Goal: Complete application form

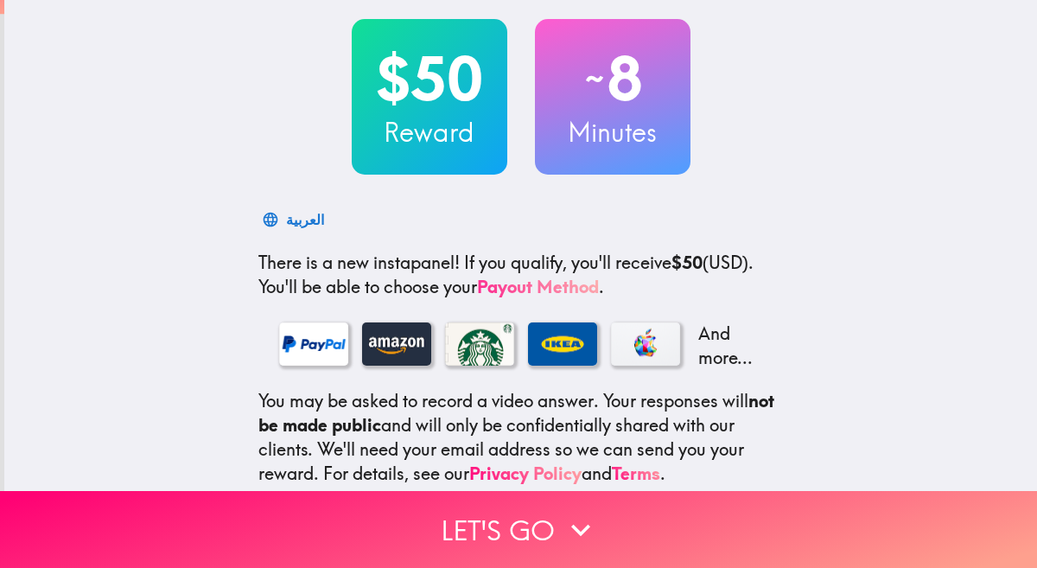
scroll to position [105, 0]
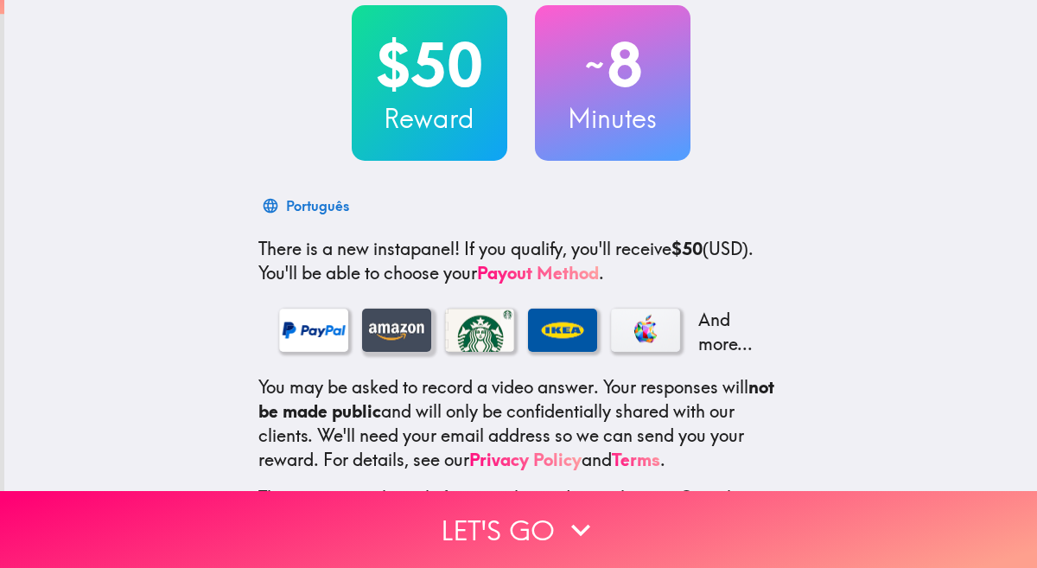
click at [382, 334] on div at bounding box center [396, 329] width 69 height 43
click at [442, 71] on h2 "$50" at bounding box center [430, 64] width 156 height 71
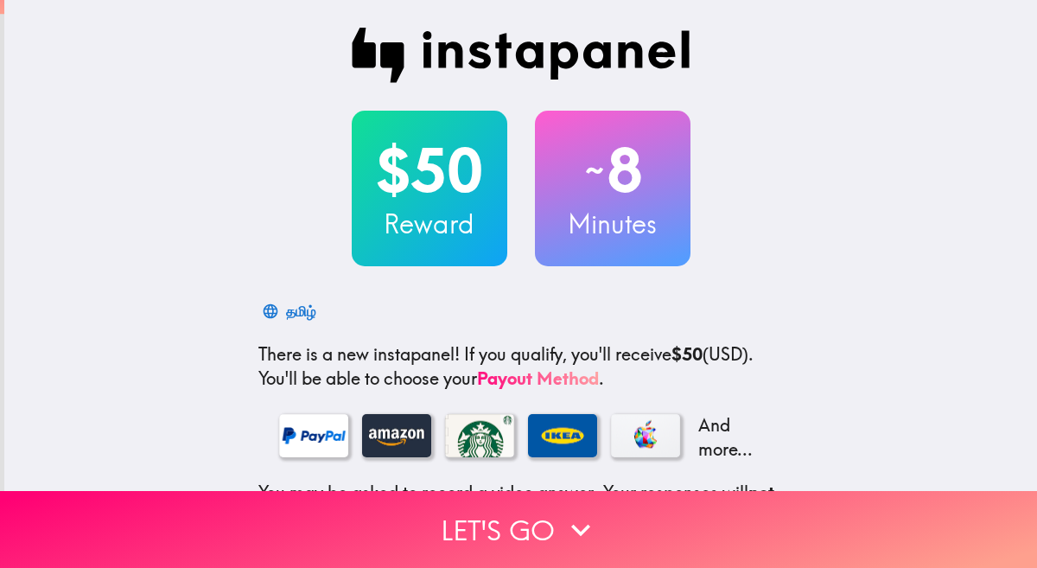
scroll to position [239, 0]
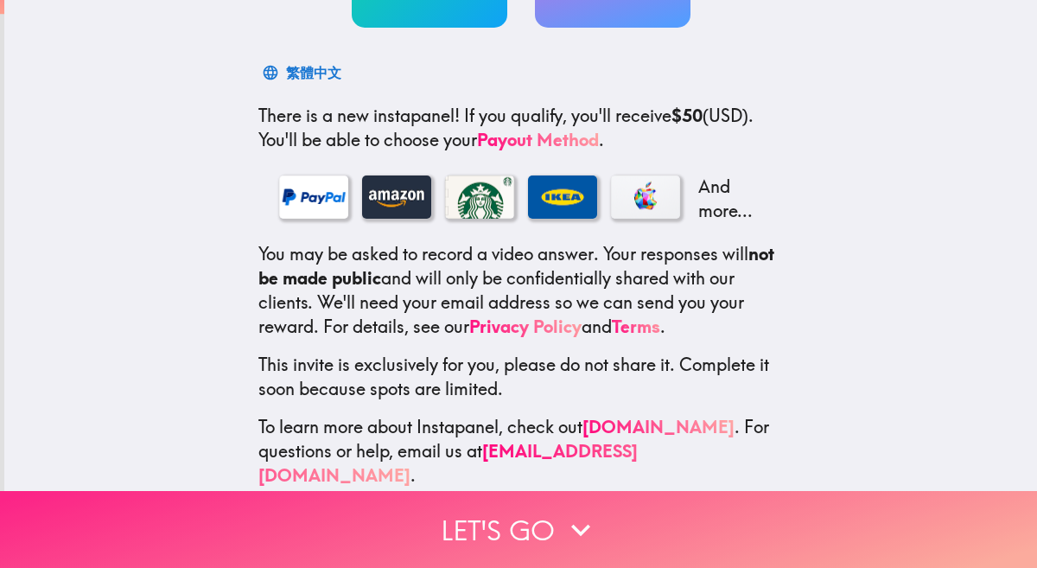
click at [390, 528] on button "Let's go" at bounding box center [518, 529] width 1037 height 77
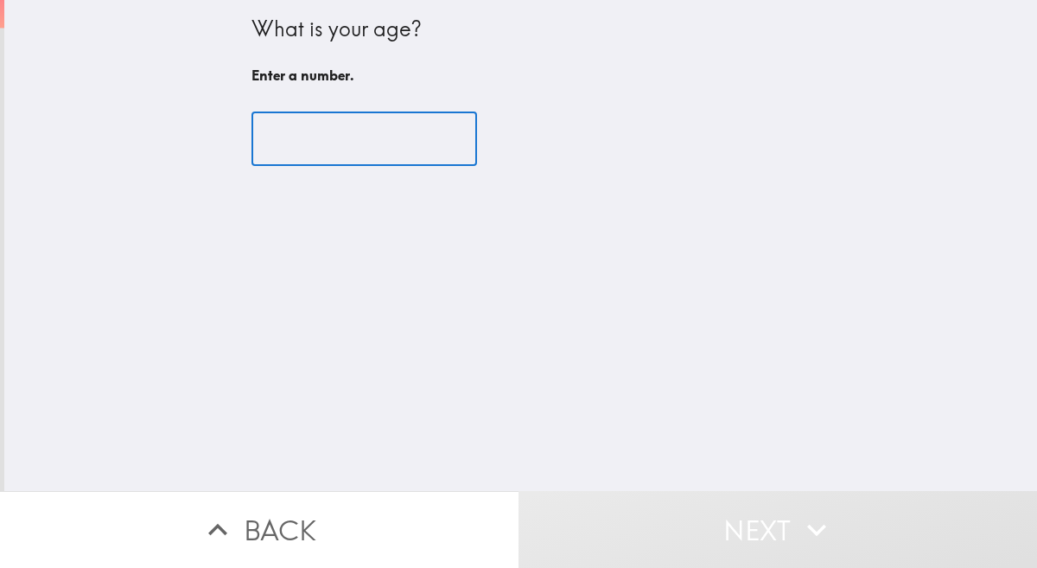
click at [361, 144] on input "number" at bounding box center [364, 139] width 226 height 54
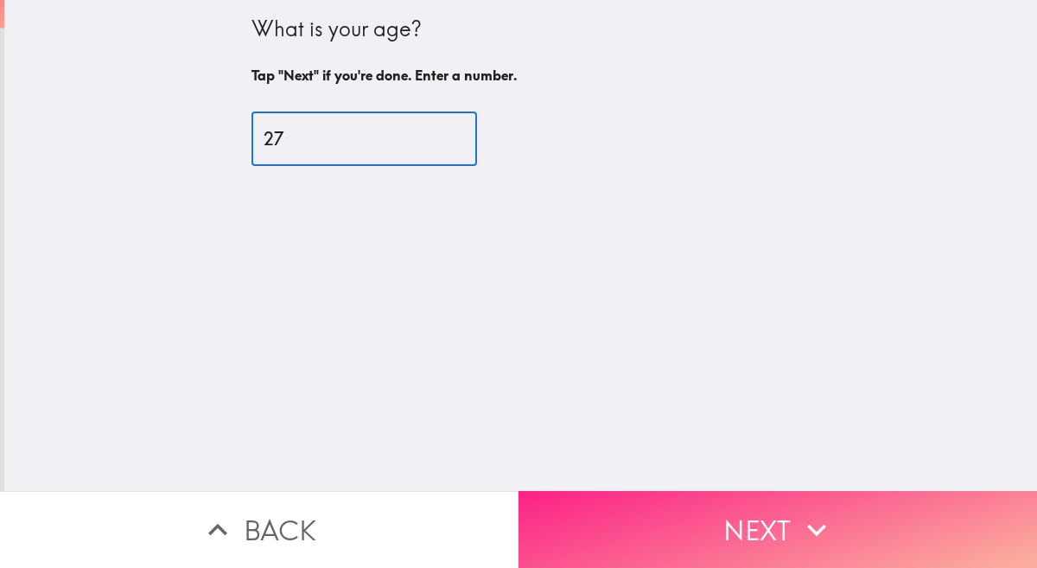
type input "27"
click at [581, 534] on button "Next" at bounding box center [777, 529] width 518 height 77
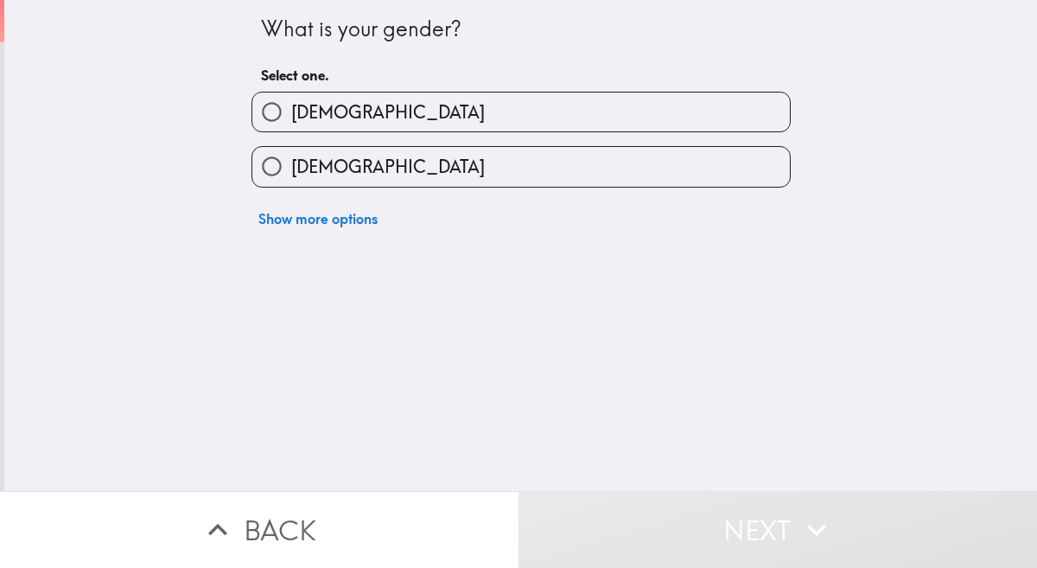
click at [430, 173] on label "[DEMOGRAPHIC_DATA]" at bounding box center [520, 166] width 537 height 39
click at [291, 173] on input "[DEMOGRAPHIC_DATA]" at bounding box center [271, 166] width 39 height 39
radio input "true"
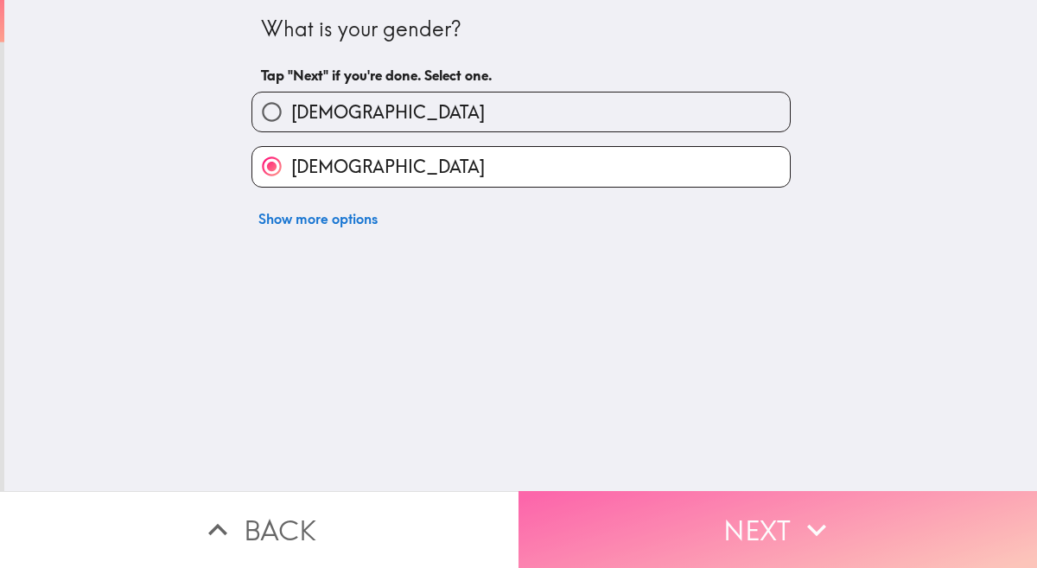
click at [625, 531] on button "Next" at bounding box center [777, 529] width 518 height 77
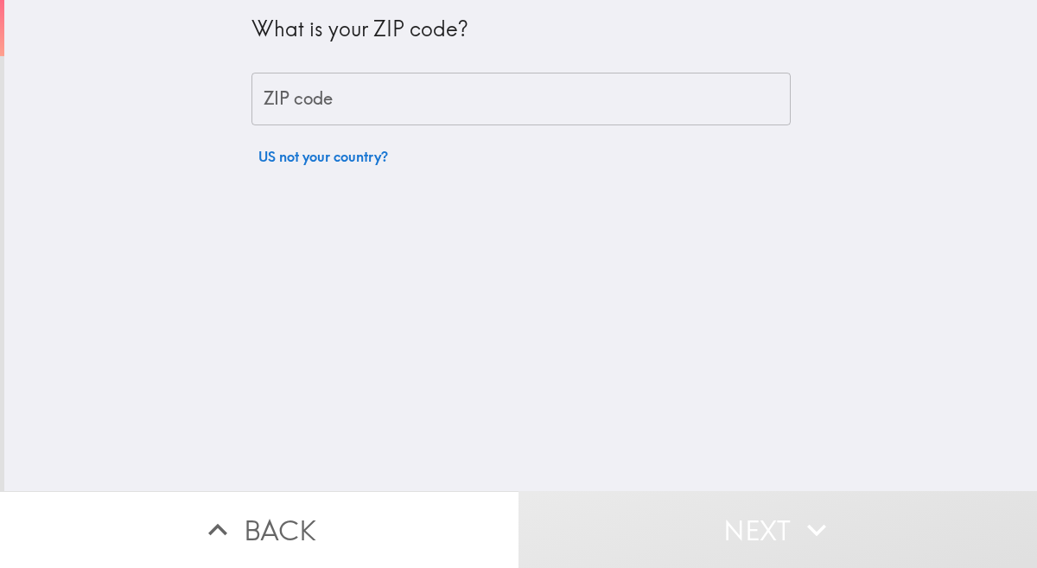
click at [518, 113] on input "ZIP code" at bounding box center [520, 100] width 539 height 54
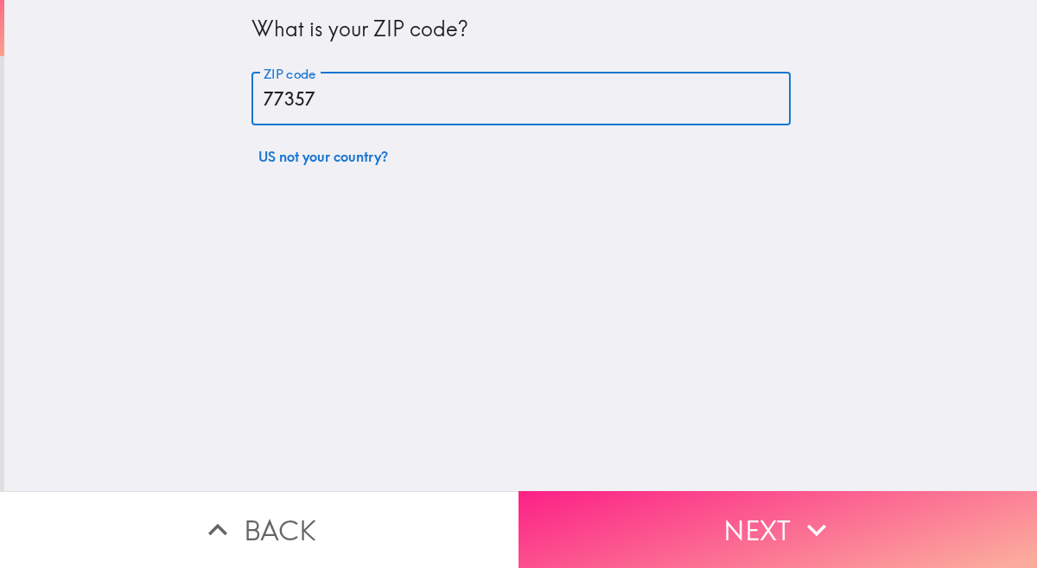
type input "77357"
click at [652, 537] on button "Next" at bounding box center [777, 529] width 518 height 77
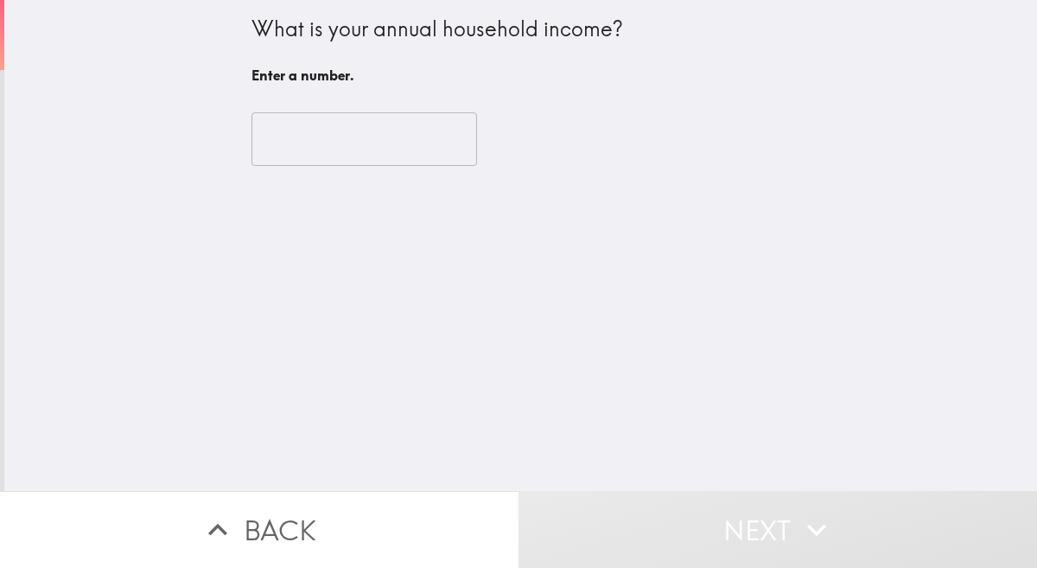
click at [424, 154] on input "number" at bounding box center [364, 139] width 226 height 54
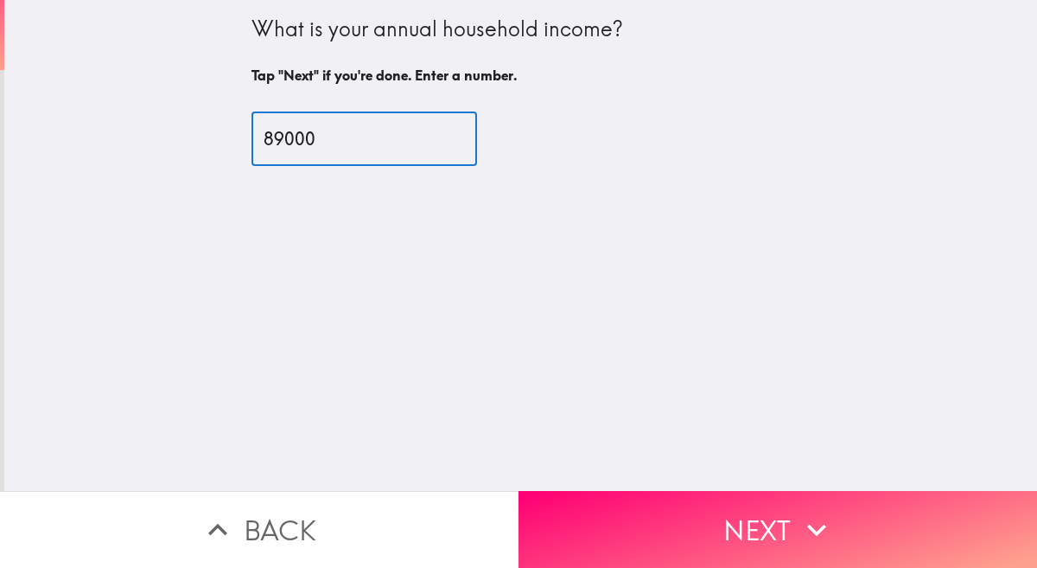
click at [424, 147] on input "89000" at bounding box center [364, 139] width 226 height 54
click at [450, 145] on input "89000" at bounding box center [364, 139] width 226 height 54
click at [442, 146] on input "88999" at bounding box center [364, 139] width 226 height 54
type input "89000"
click at [442, 128] on input "89000" at bounding box center [364, 139] width 226 height 54
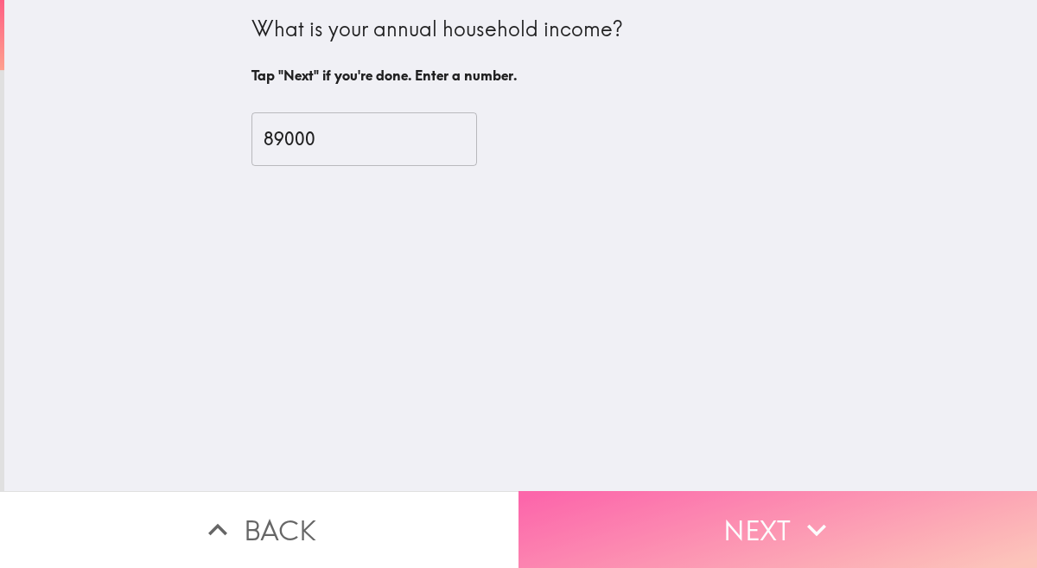
click at [653, 535] on button "Next" at bounding box center [777, 529] width 518 height 77
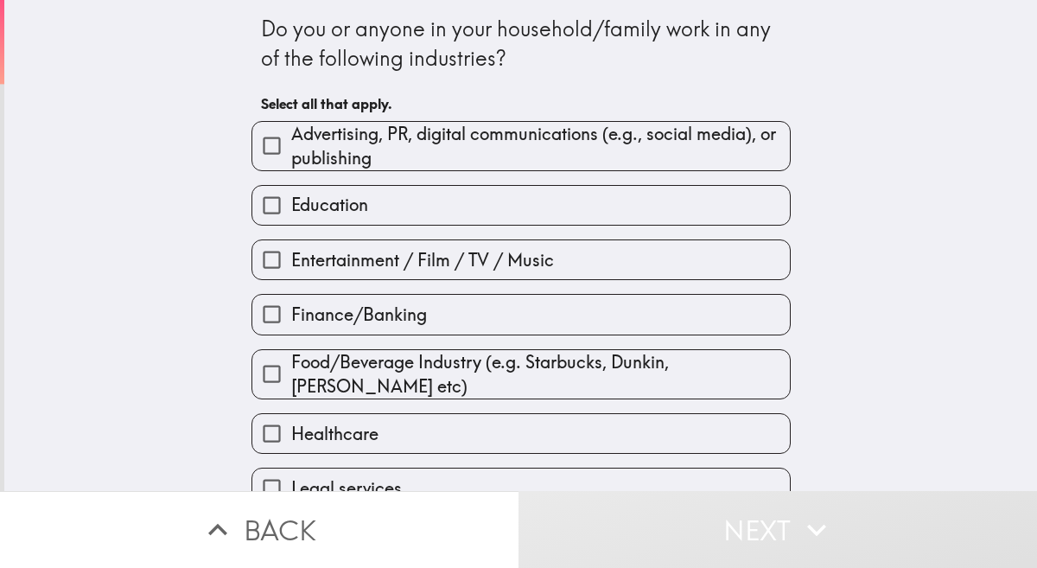
click at [616, 214] on label "Education" at bounding box center [520, 205] width 537 height 39
click at [291, 214] on input "Education" at bounding box center [271, 205] width 39 height 39
checkbox input "true"
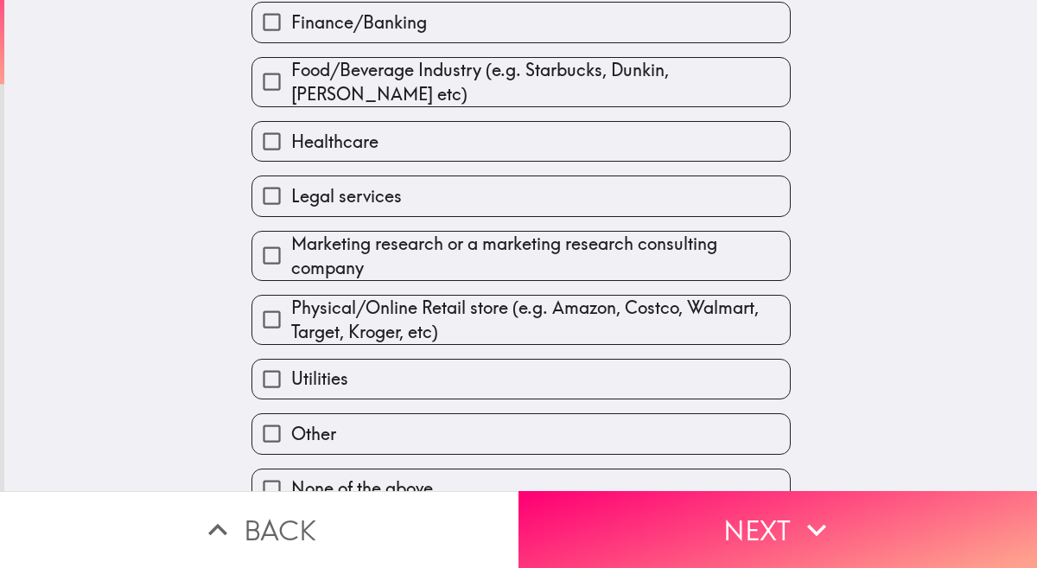
scroll to position [321, 0]
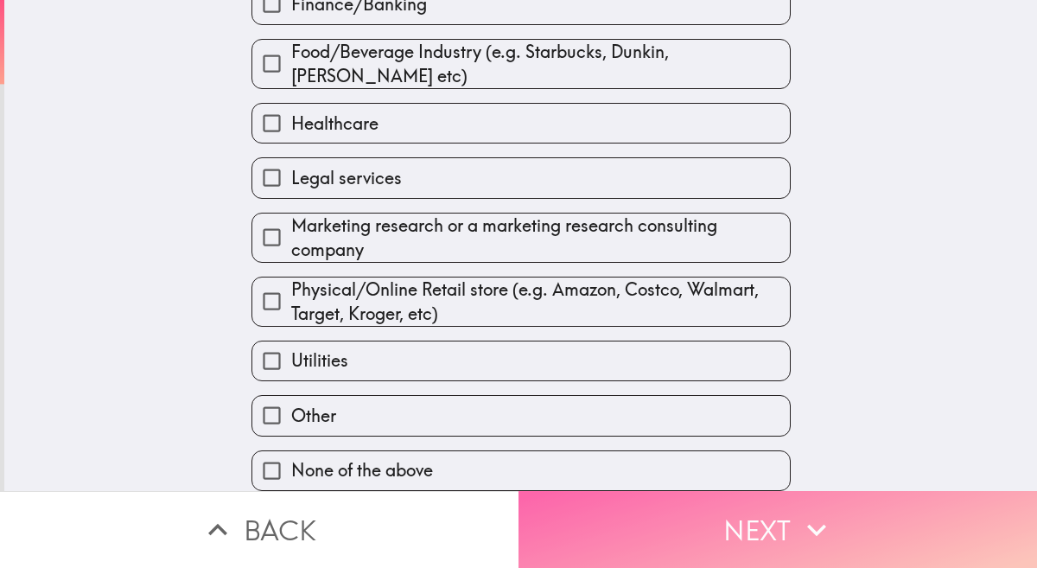
click at [684, 544] on button "Next" at bounding box center [777, 529] width 518 height 77
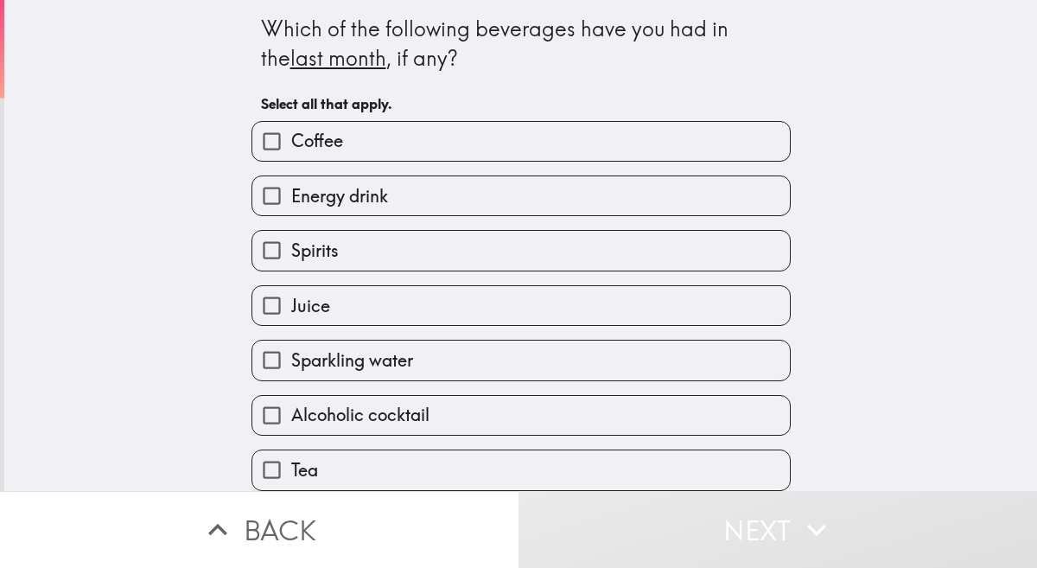
click at [546, 149] on label "Coffee" at bounding box center [520, 141] width 537 height 39
click at [291, 149] on input "Coffee" at bounding box center [271, 141] width 39 height 39
checkbox input "true"
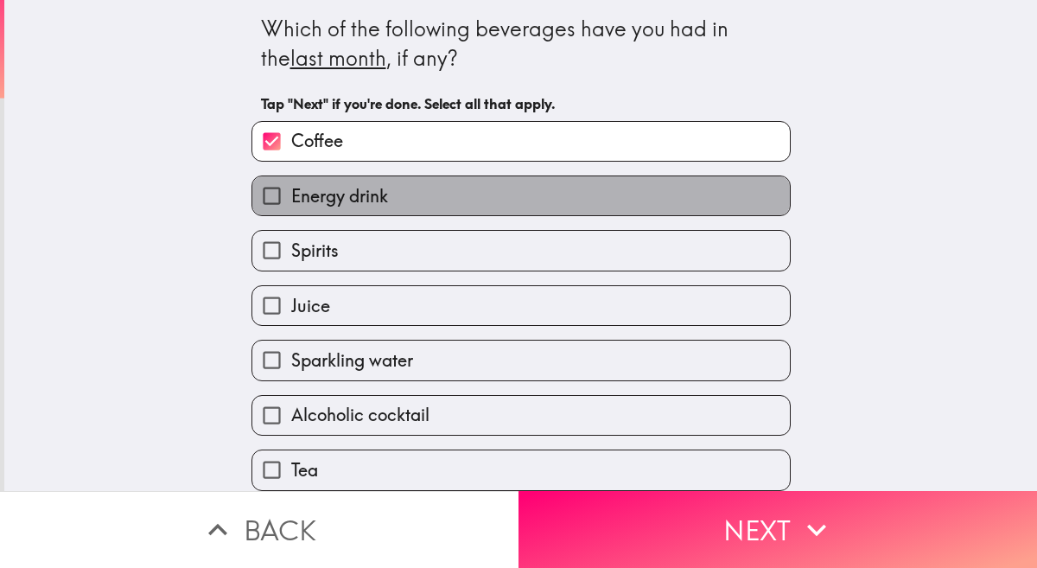
click at [535, 207] on label "Energy drink" at bounding box center [520, 195] width 537 height 39
click at [291, 207] on input "Energy drink" at bounding box center [271, 195] width 39 height 39
checkbox input "true"
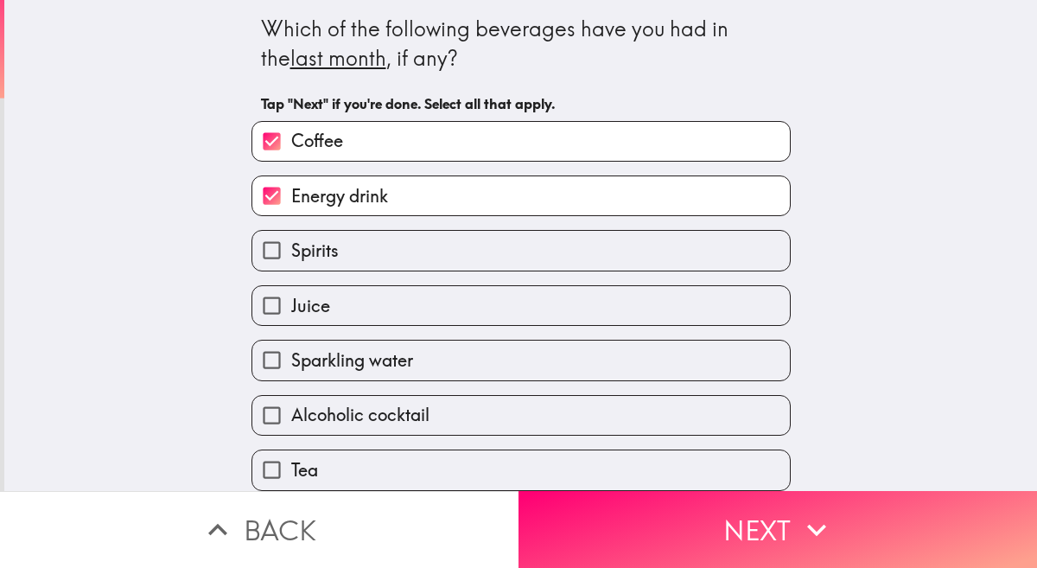
click at [512, 315] on label "Juice" at bounding box center [520, 305] width 537 height 39
click at [291, 315] on input "Juice" at bounding box center [271, 305] width 39 height 39
checkbox input "true"
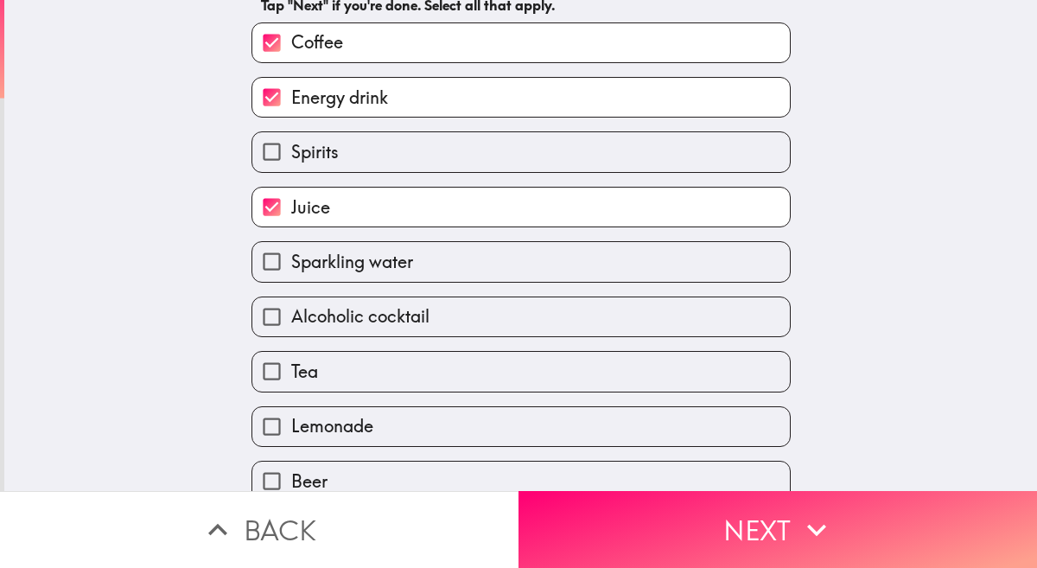
scroll to position [99, 0]
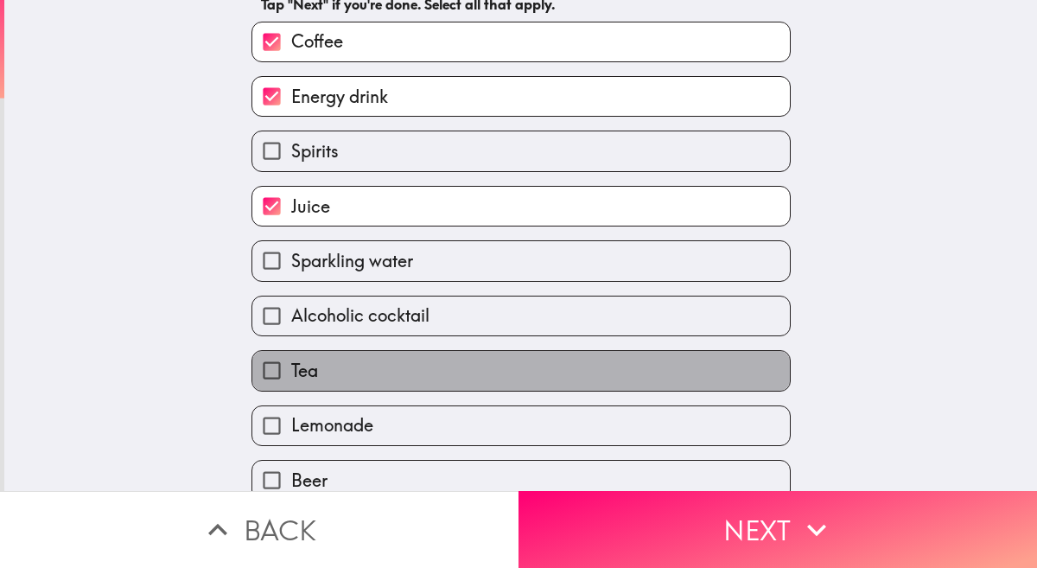
click at [461, 381] on label "Tea" at bounding box center [520, 370] width 537 height 39
click at [291, 381] on input "Tea" at bounding box center [271, 370] width 39 height 39
checkbox input "true"
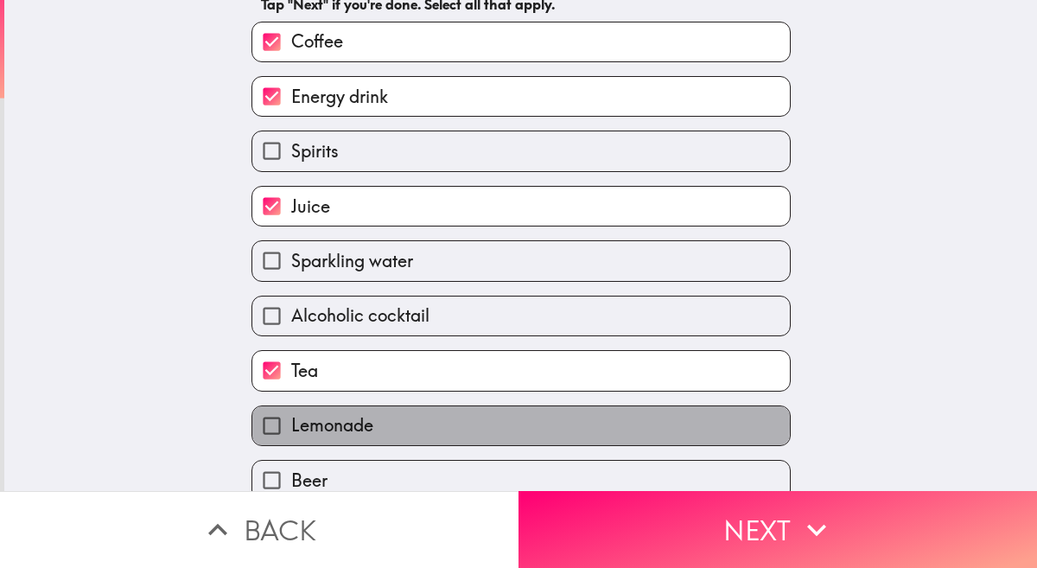
click at [456, 430] on label "Lemonade" at bounding box center [520, 425] width 537 height 39
click at [291, 430] on input "Lemonade" at bounding box center [271, 425] width 39 height 39
checkbox input "true"
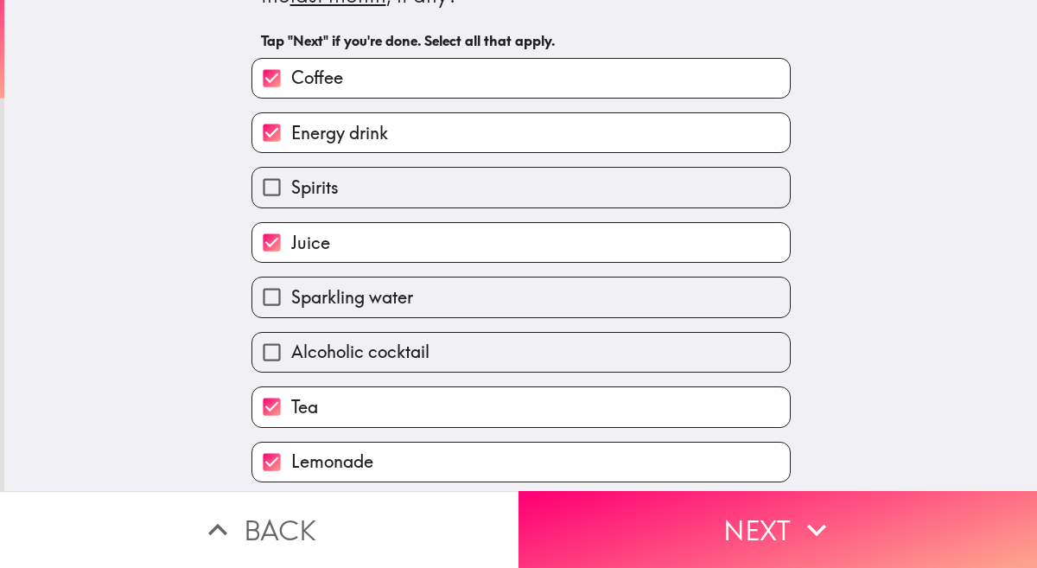
scroll to position [55, 0]
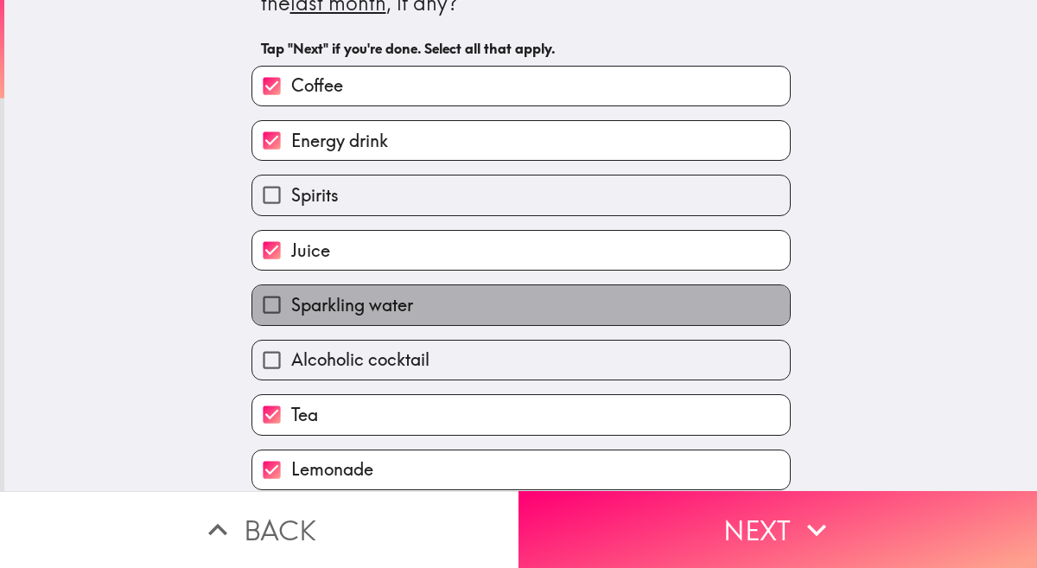
click at [425, 313] on label "Sparkling water" at bounding box center [520, 304] width 537 height 39
click at [291, 313] on input "Sparkling water" at bounding box center [271, 304] width 39 height 39
checkbox input "true"
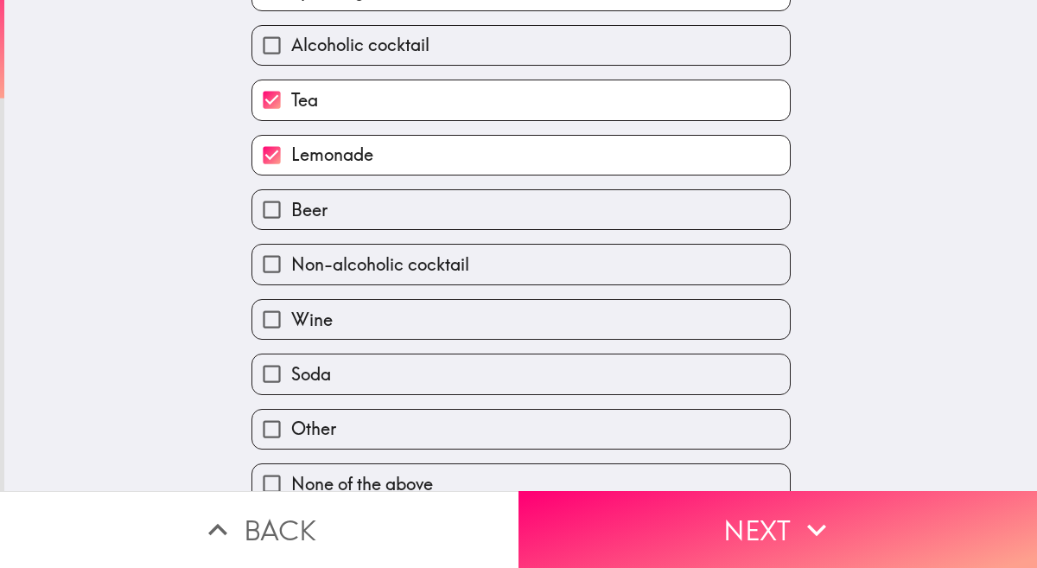
scroll to position [395, 0]
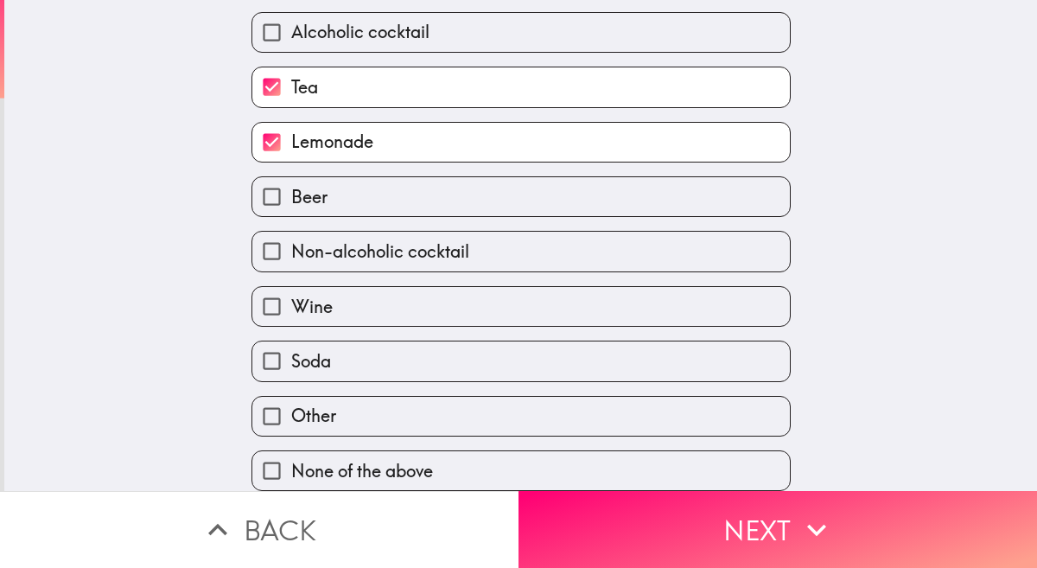
click at [402, 356] on label "Soda" at bounding box center [520, 360] width 537 height 39
click at [291, 356] on input "Soda" at bounding box center [271, 360] width 39 height 39
checkbox input "true"
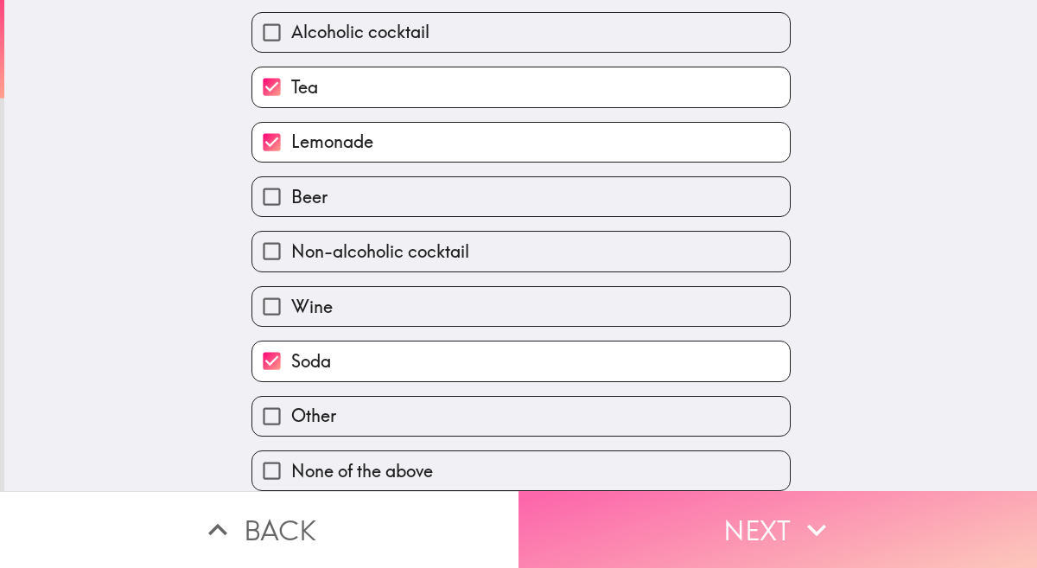
click at [579, 500] on button "Next" at bounding box center [777, 529] width 518 height 77
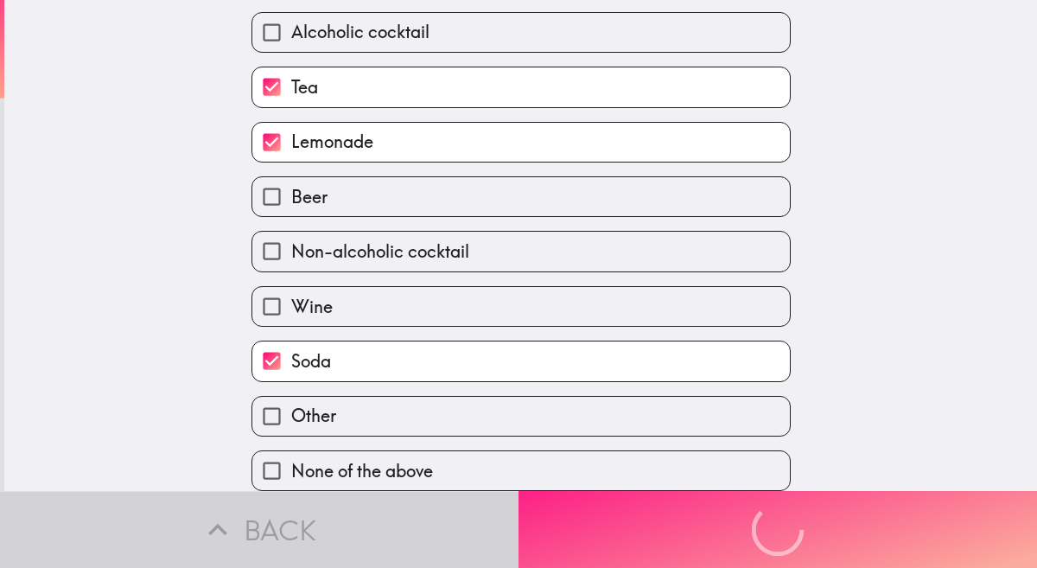
scroll to position [302, 0]
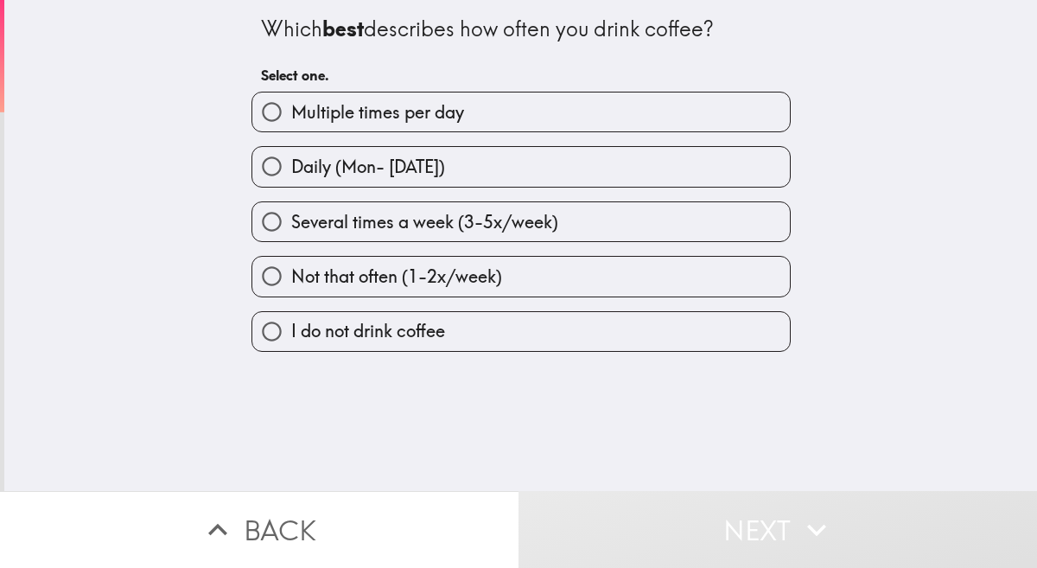
click at [457, 281] on span "Not that often (1-2x/week)" at bounding box center [396, 276] width 211 height 24
click at [291, 281] on input "Not that often (1-2x/week)" at bounding box center [271, 276] width 39 height 39
radio input "true"
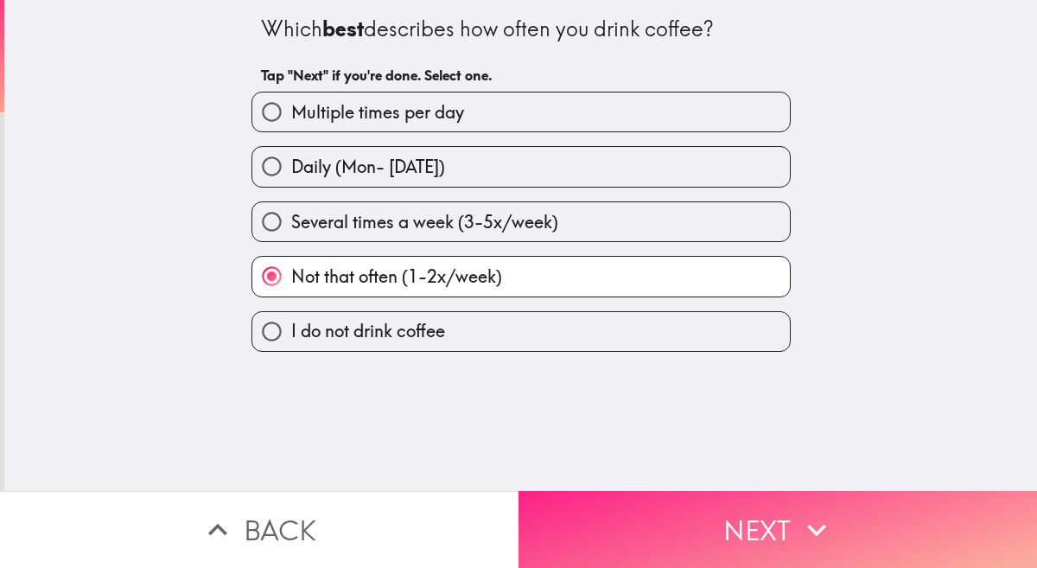
click at [617, 554] on button "Next" at bounding box center [777, 529] width 518 height 77
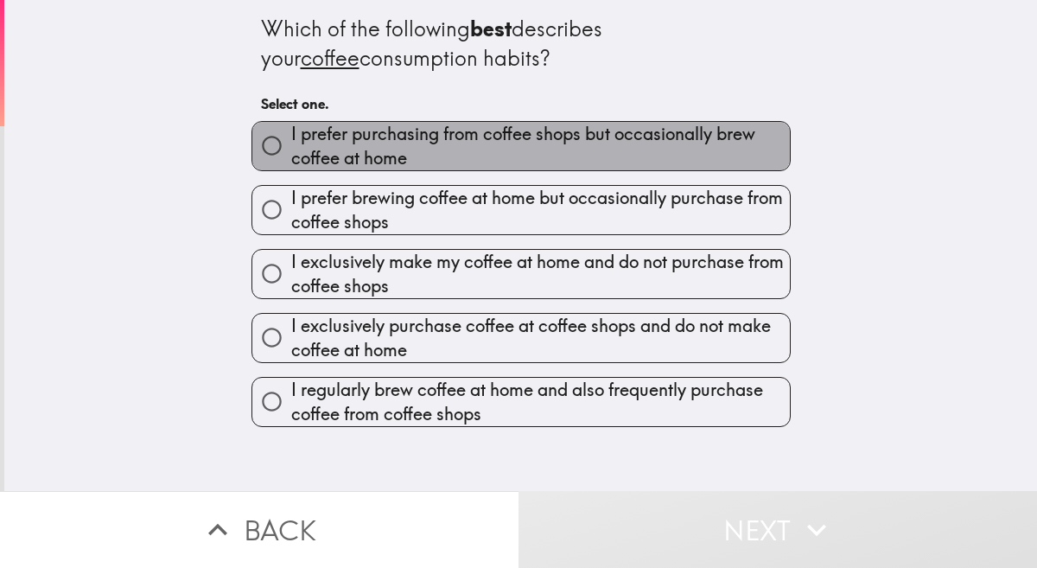
click at [508, 140] on span "I prefer purchasing from coffee shops but occasionally brew coffee at home" at bounding box center [540, 146] width 499 height 48
click at [291, 140] on input "I prefer purchasing from coffee shops but occasionally brew coffee at home" at bounding box center [271, 145] width 39 height 39
radio input "true"
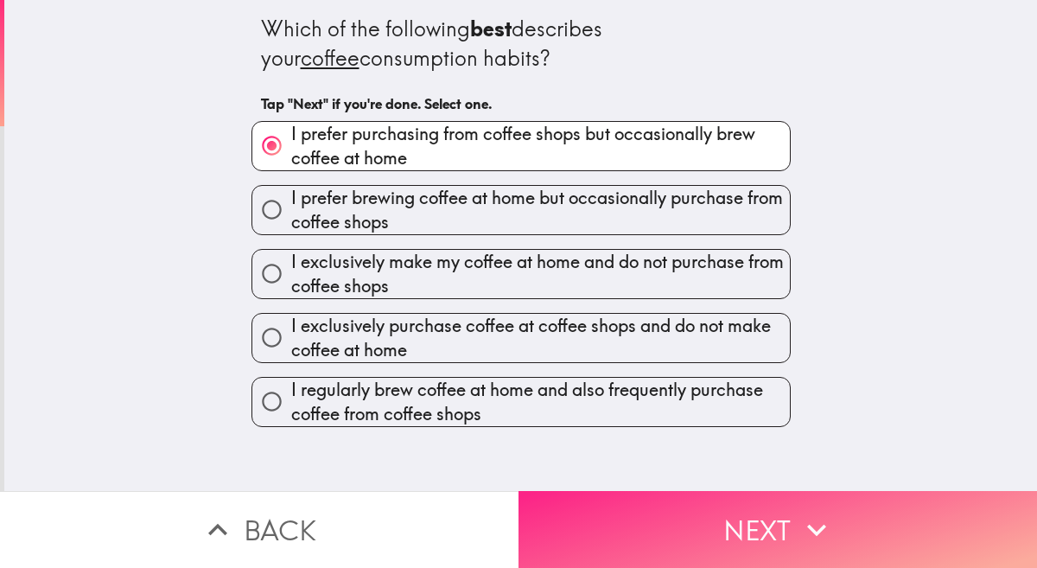
click at [591, 509] on button "Next" at bounding box center [777, 529] width 518 height 77
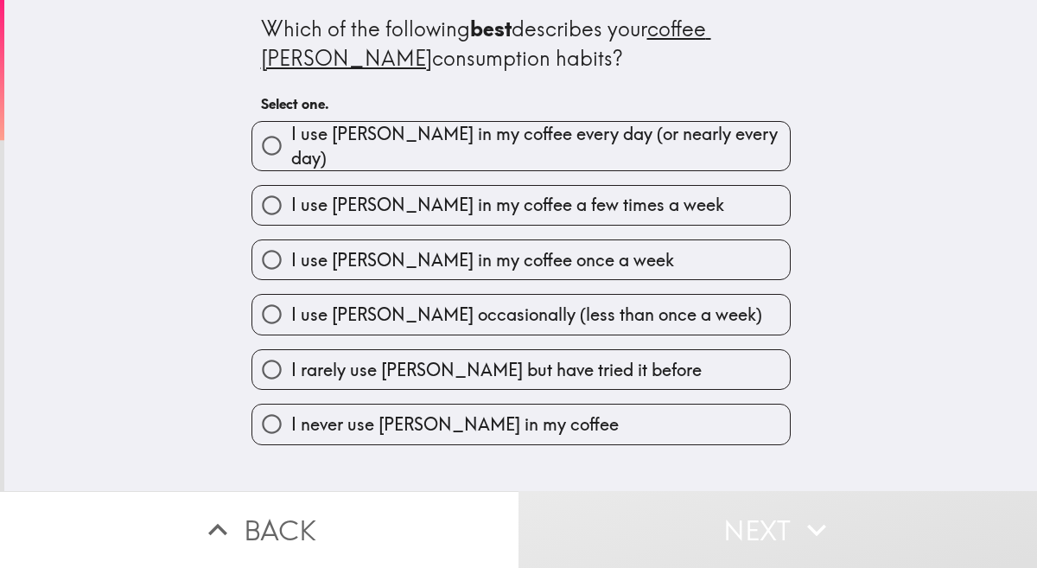
click at [541, 203] on span "I use [PERSON_NAME] in my coffee a few times a week" at bounding box center [507, 205] width 433 height 24
click at [291, 203] on input "I use [PERSON_NAME] in my coffee a few times a week" at bounding box center [271, 205] width 39 height 39
radio input "true"
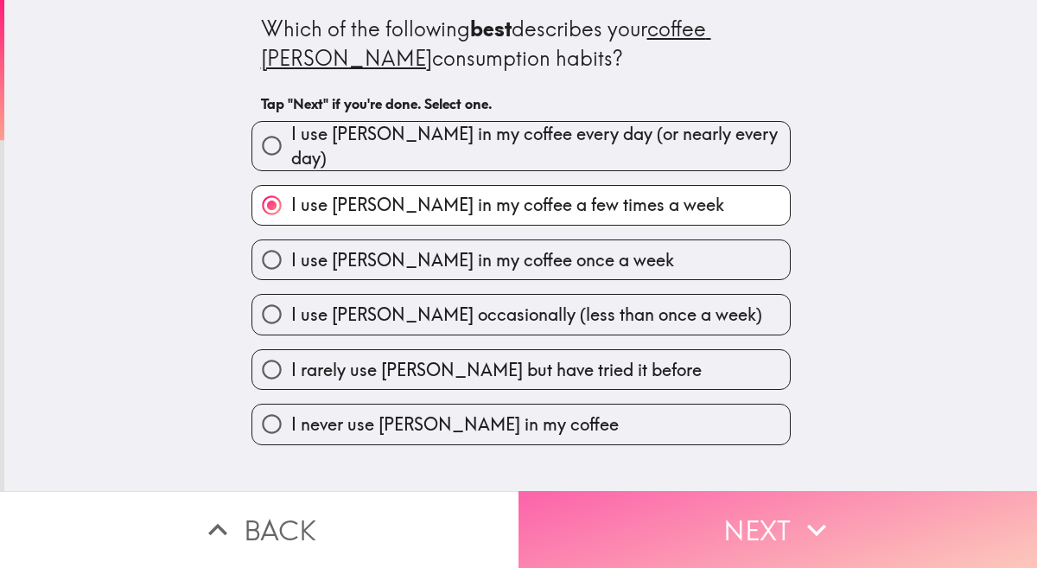
click at [645, 512] on button "Next" at bounding box center [777, 529] width 518 height 77
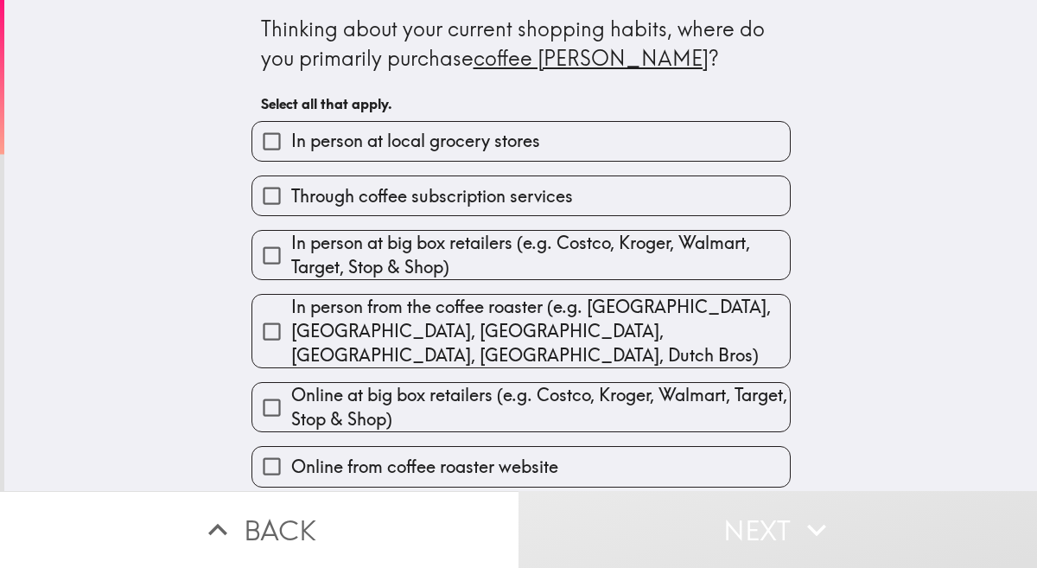
click at [540, 151] on span "In person at local grocery stores" at bounding box center [415, 141] width 249 height 24
click at [291, 151] on input "In person at local grocery stores" at bounding box center [271, 141] width 39 height 39
checkbox input "true"
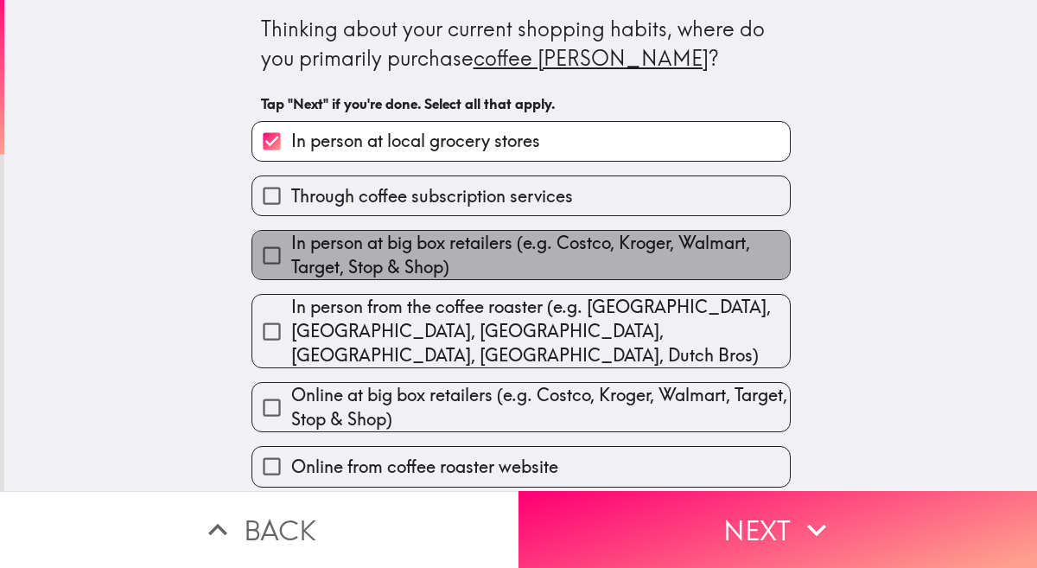
click at [523, 274] on span "In person at big box retailers (e.g. Costco, Kroger, Walmart, Target, Stop & Sh…" at bounding box center [540, 255] width 499 height 48
click at [291, 274] on input "In person at big box retailers (e.g. Costco, Kroger, Walmart, Target, Stop & Sh…" at bounding box center [271, 255] width 39 height 39
checkbox input "true"
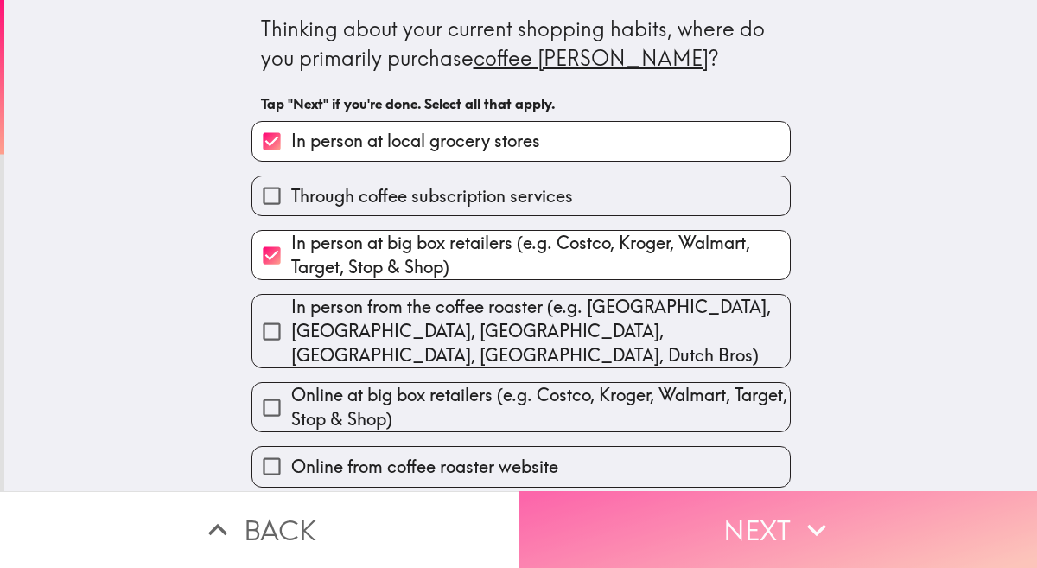
click at [666, 531] on button "Next" at bounding box center [777, 529] width 518 height 77
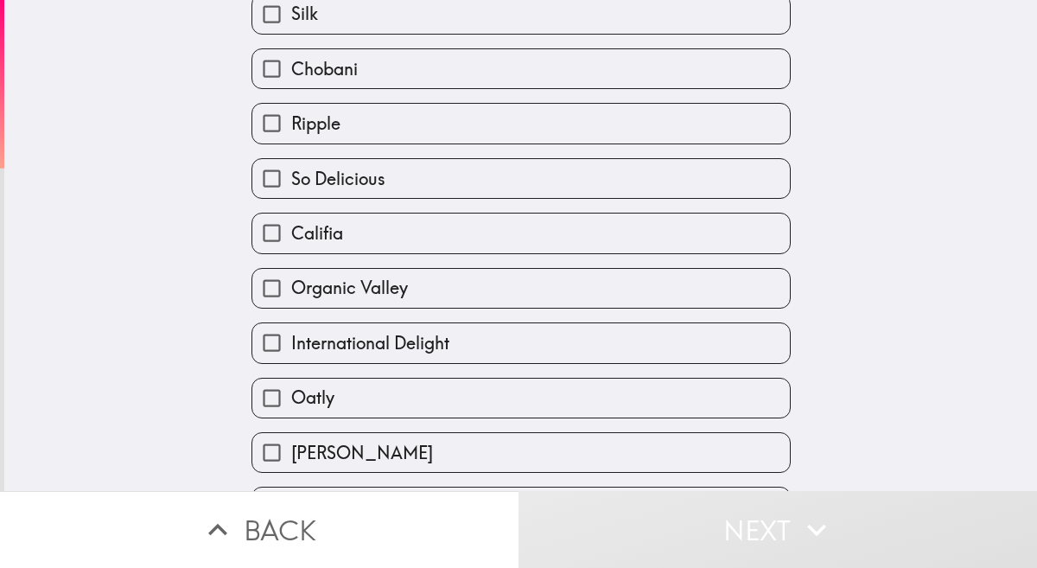
scroll to position [228, 0]
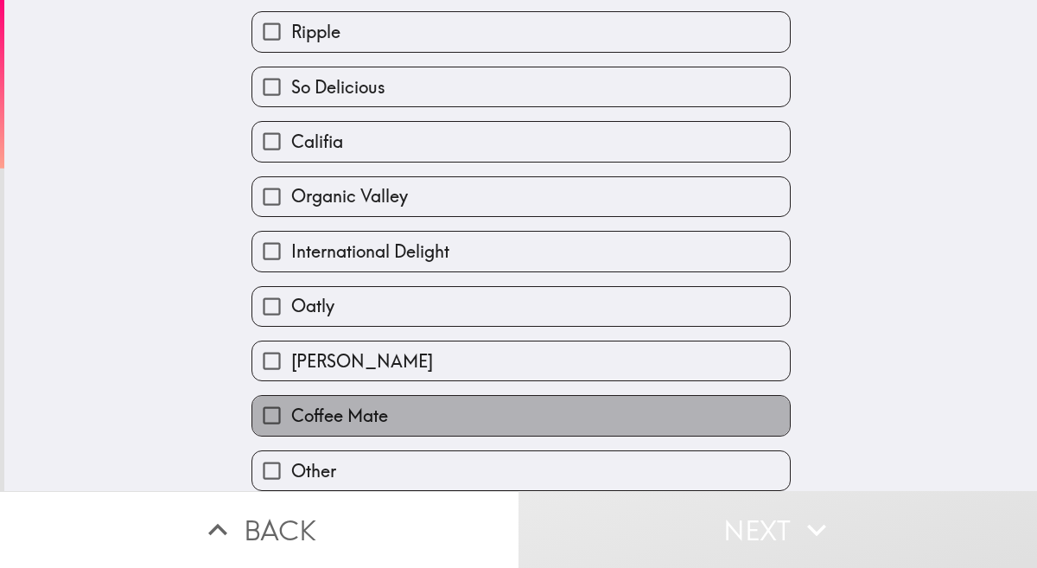
click at [576, 423] on label "Coffee Mate" at bounding box center [520, 415] width 537 height 39
click at [291, 423] on input "Coffee Mate" at bounding box center [271, 415] width 39 height 39
checkbox input "true"
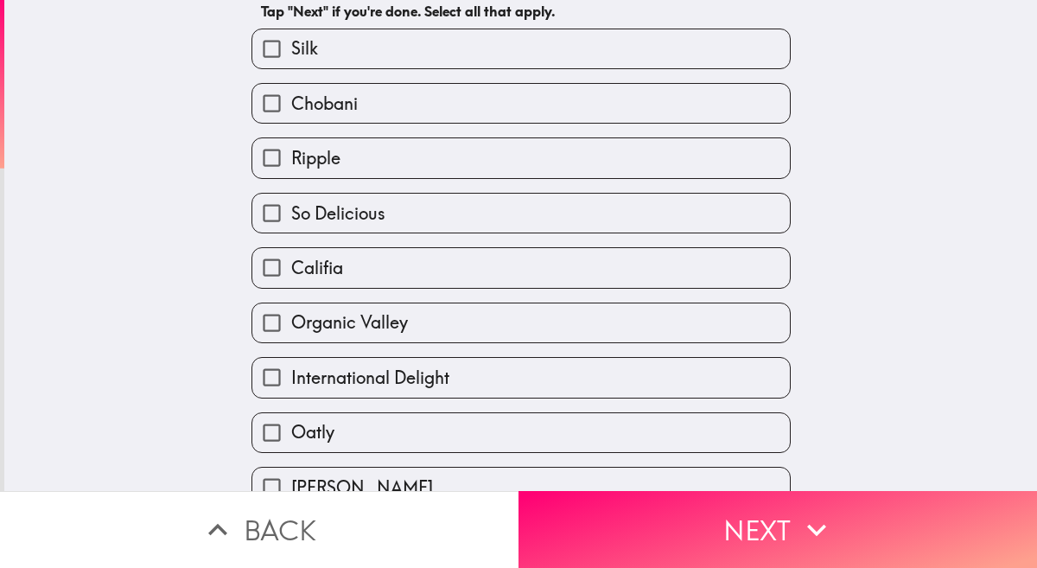
scroll to position [0, 0]
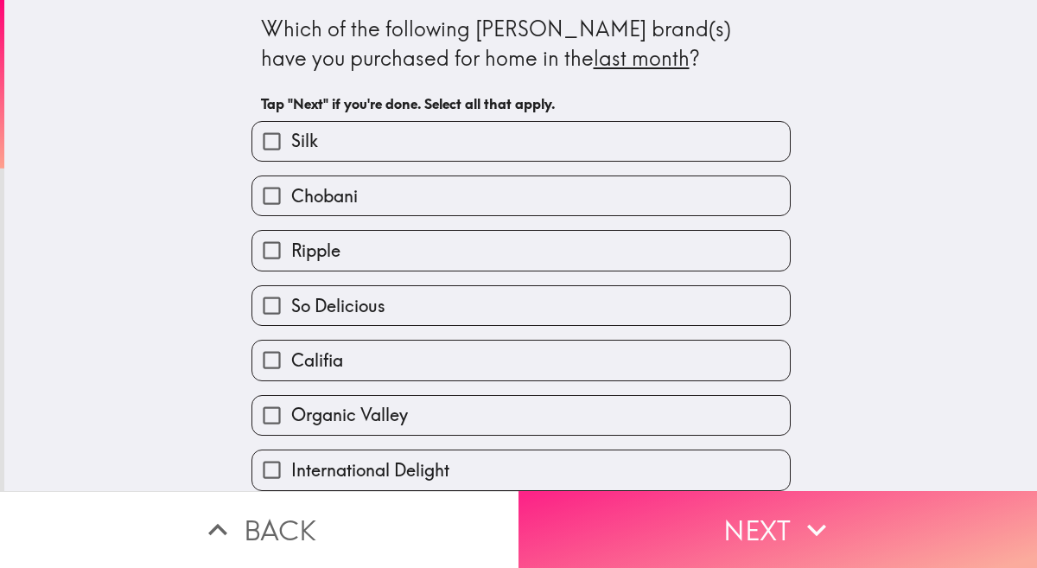
click at [703, 520] on button "Next" at bounding box center [777, 529] width 518 height 77
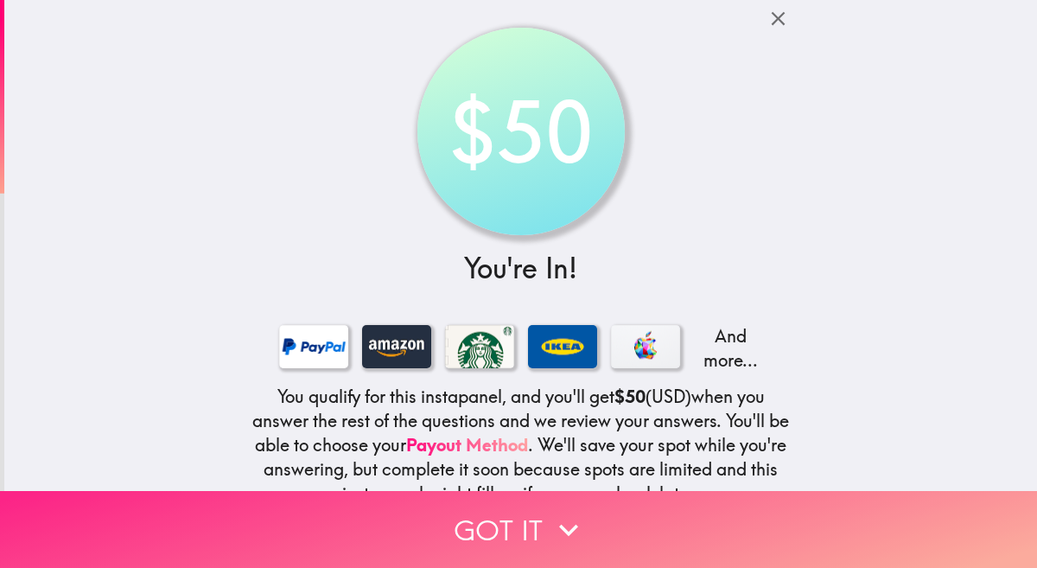
click at [486, 523] on button "Got it" at bounding box center [518, 529] width 1037 height 77
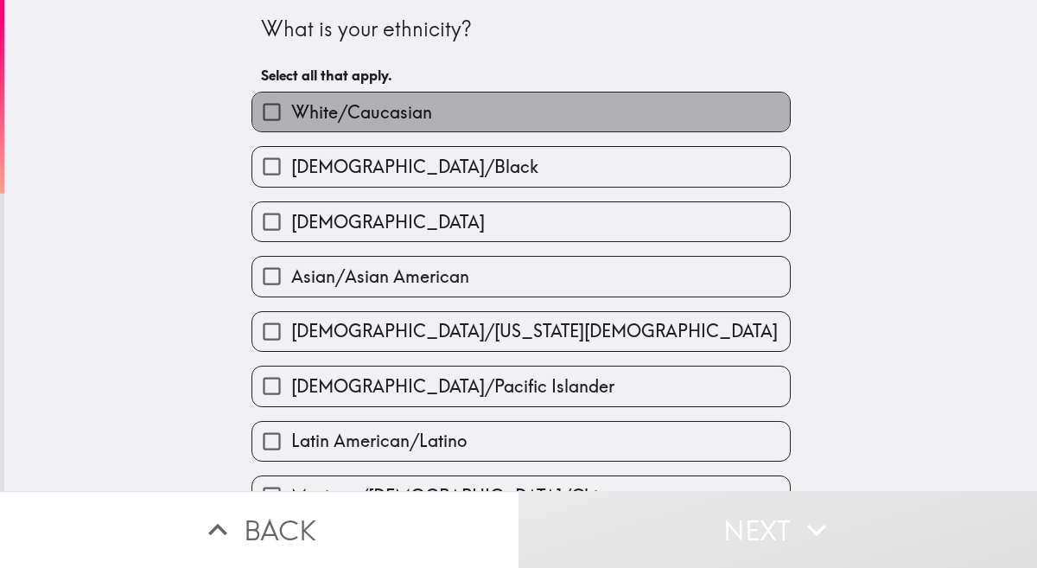
click at [599, 105] on label "White/Caucasian" at bounding box center [520, 111] width 537 height 39
click at [291, 105] on input "White/Caucasian" at bounding box center [271, 111] width 39 height 39
checkbox input "true"
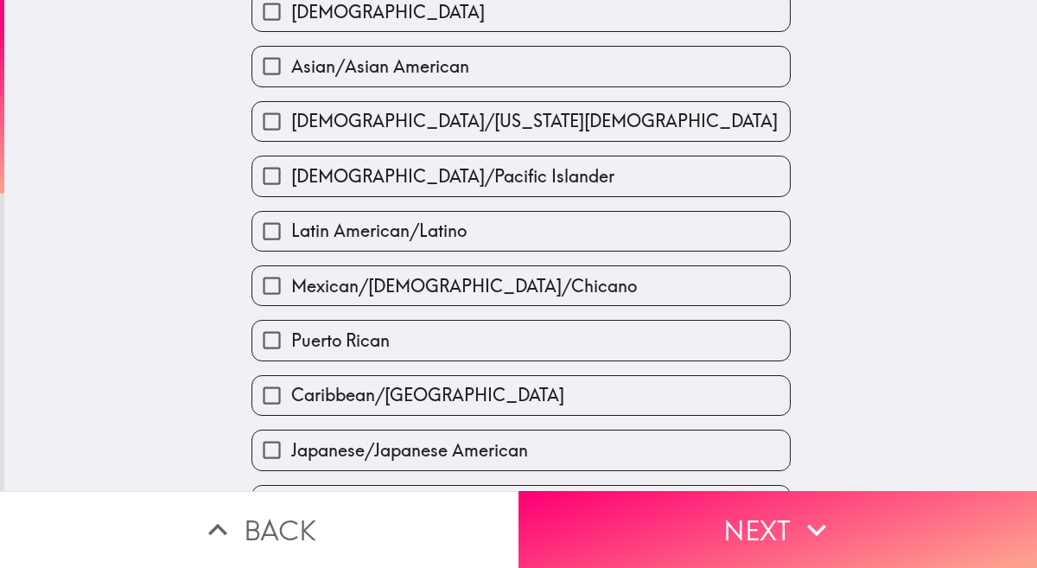
scroll to position [645, 0]
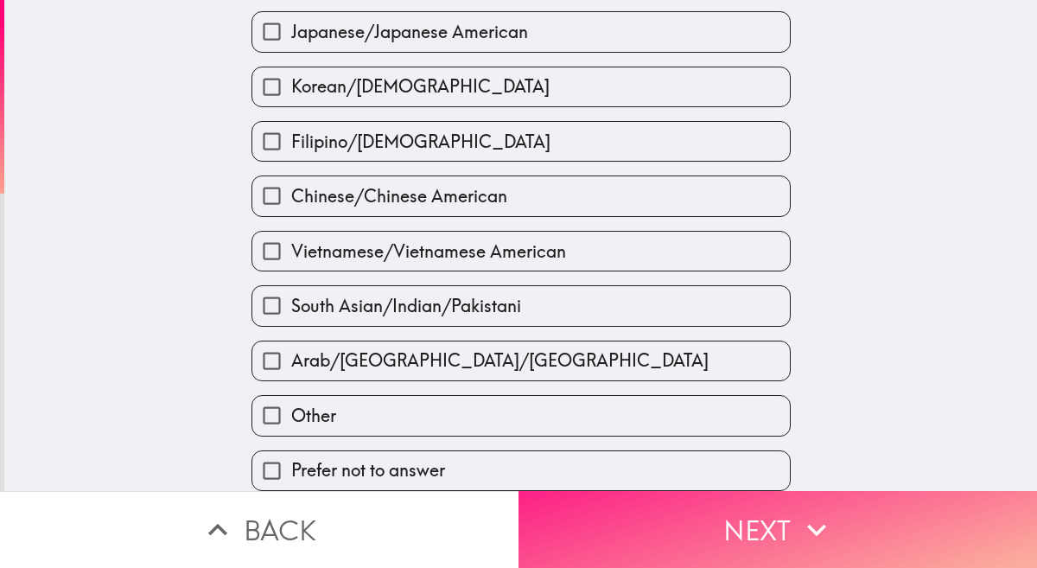
click at [652, 539] on button "Next" at bounding box center [777, 529] width 518 height 77
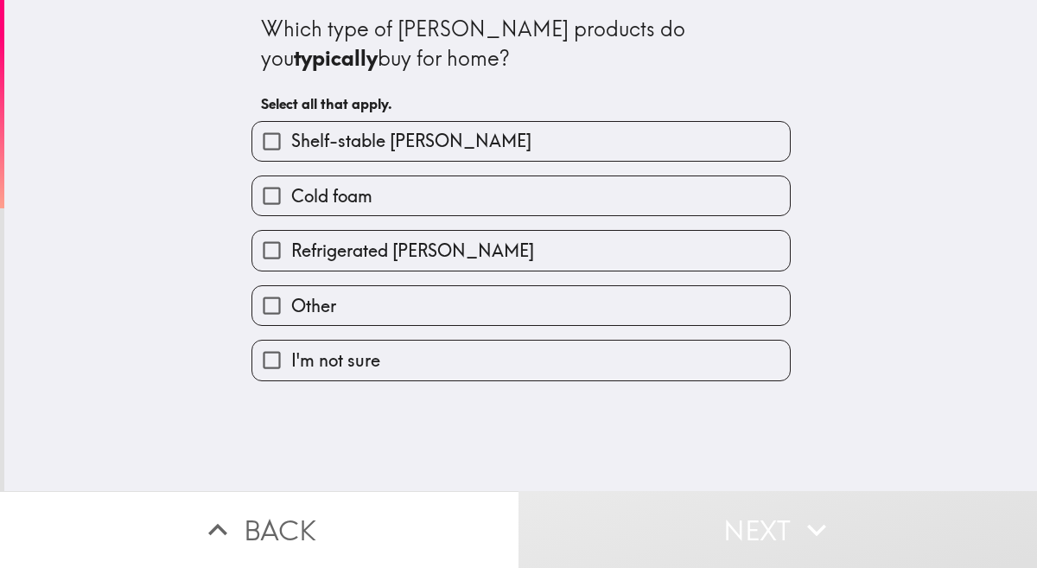
click at [459, 251] on span "Refrigerated [PERSON_NAME]" at bounding box center [412, 251] width 243 height 24
click at [291, 251] on input "Refrigerated [PERSON_NAME]" at bounding box center [271, 250] width 39 height 39
checkbox input "true"
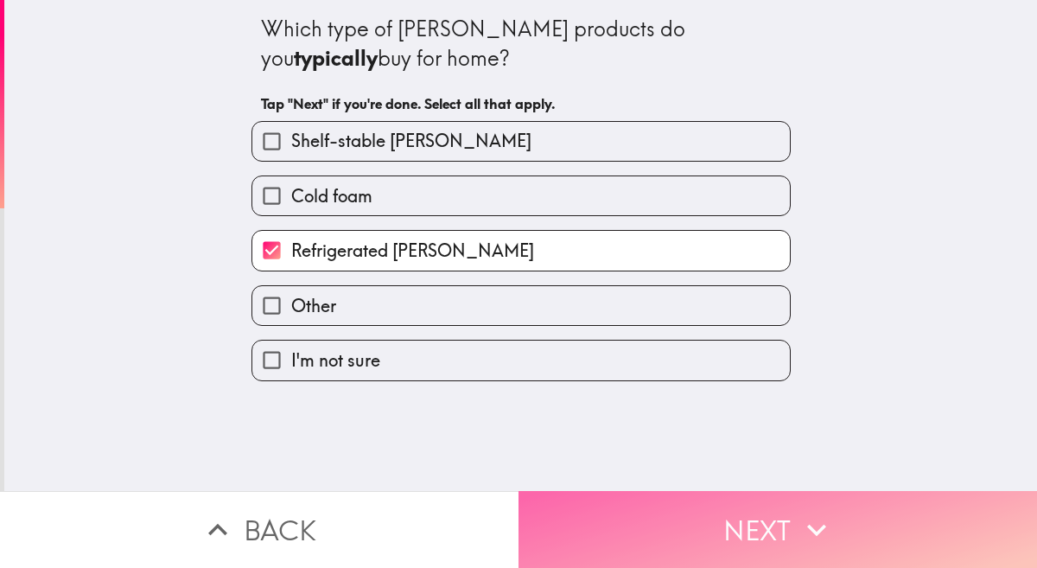
click at [683, 526] on button "Next" at bounding box center [777, 529] width 518 height 77
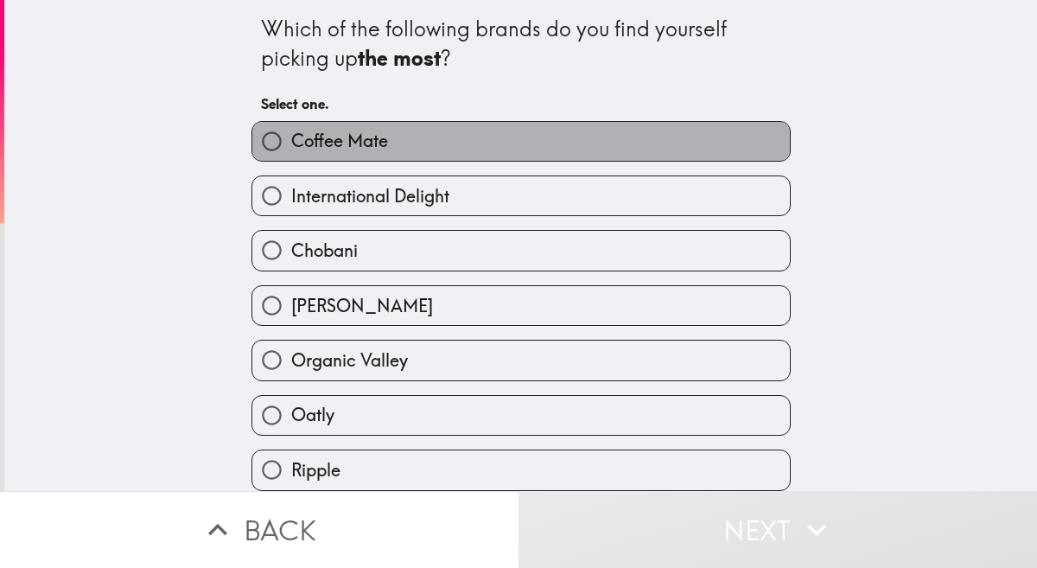
click at [467, 137] on label "Coffee Mate" at bounding box center [520, 141] width 537 height 39
click at [291, 137] on input "Coffee Mate" at bounding box center [271, 141] width 39 height 39
radio input "true"
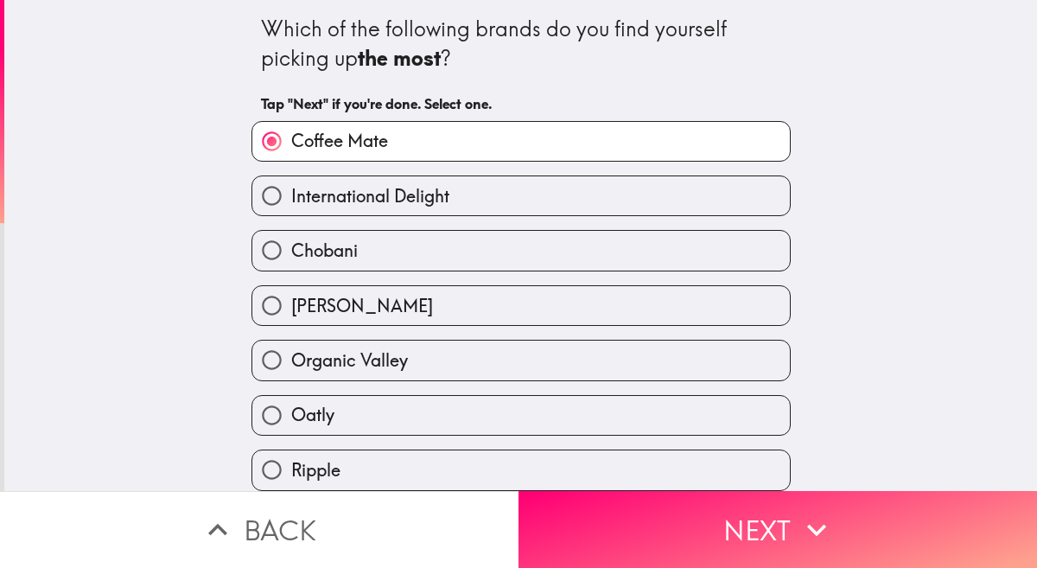
click at [444, 192] on span "International Delight" at bounding box center [370, 196] width 158 height 24
click at [291, 192] on input "International Delight" at bounding box center [271, 195] width 39 height 39
radio input "true"
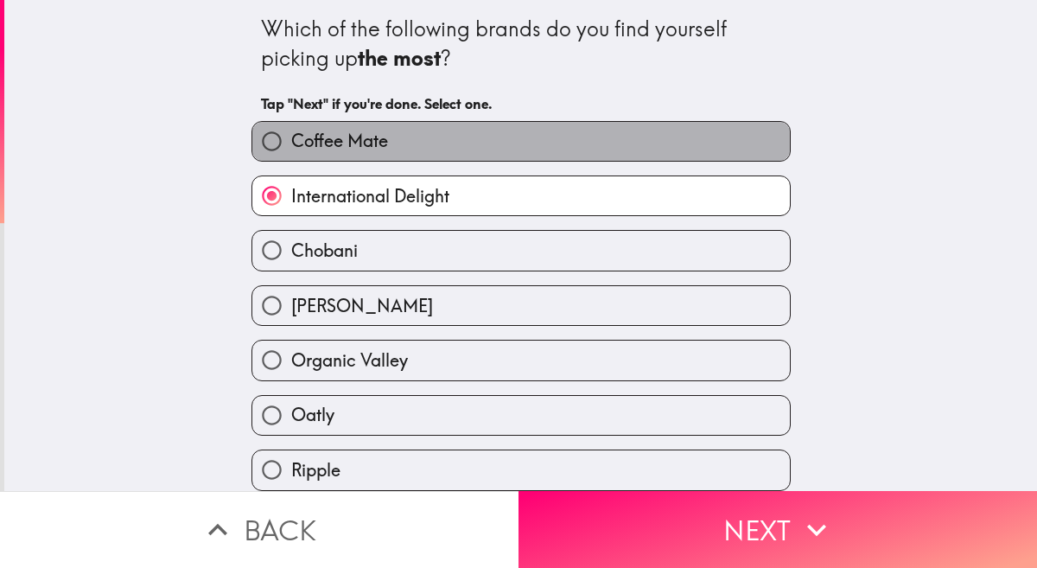
click at [434, 148] on label "Coffee Mate" at bounding box center [520, 141] width 537 height 39
click at [291, 148] on input "Coffee Mate" at bounding box center [271, 141] width 39 height 39
radio input "true"
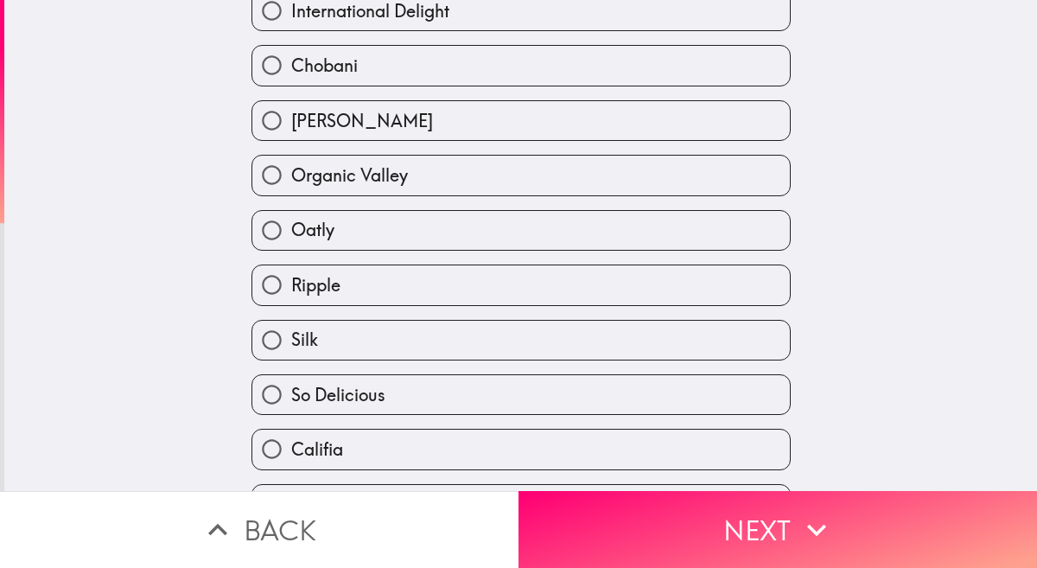
scroll to position [187, 0]
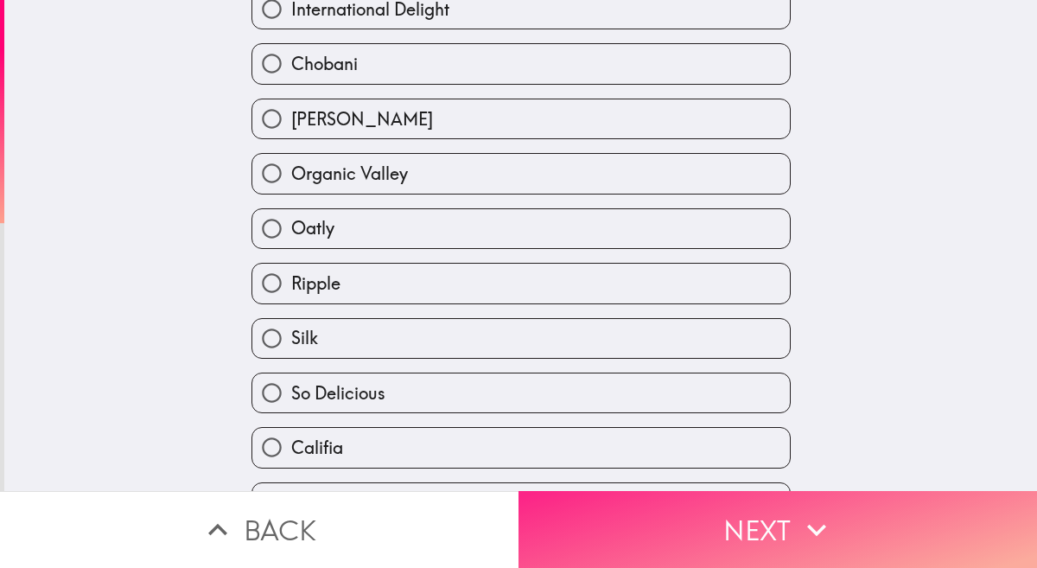
click at [765, 533] on button "Next" at bounding box center [777, 529] width 518 height 77
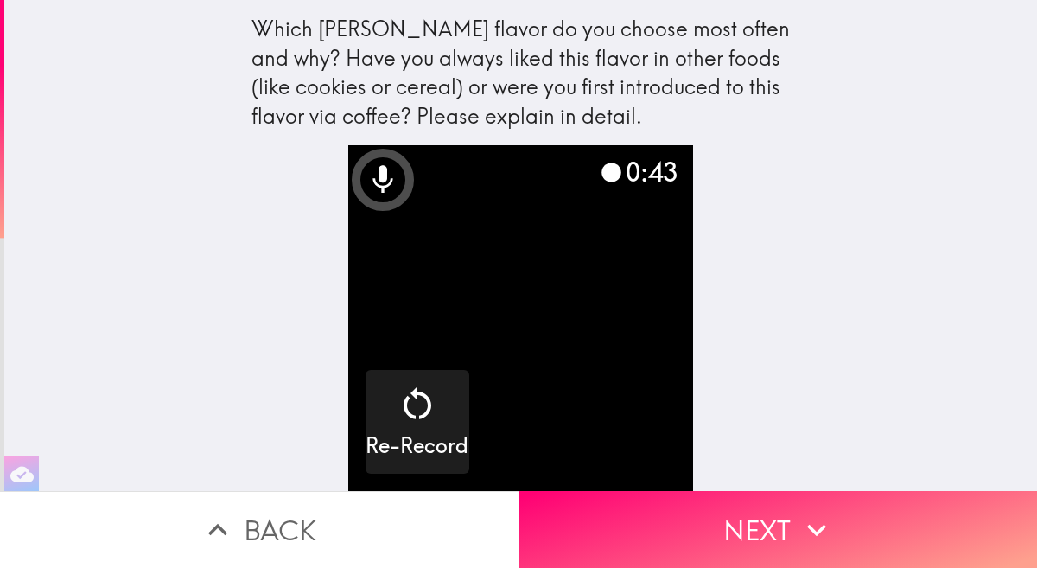
click at [665, 404] on video "button" at bounding box center [521, 318] width 346 height 346
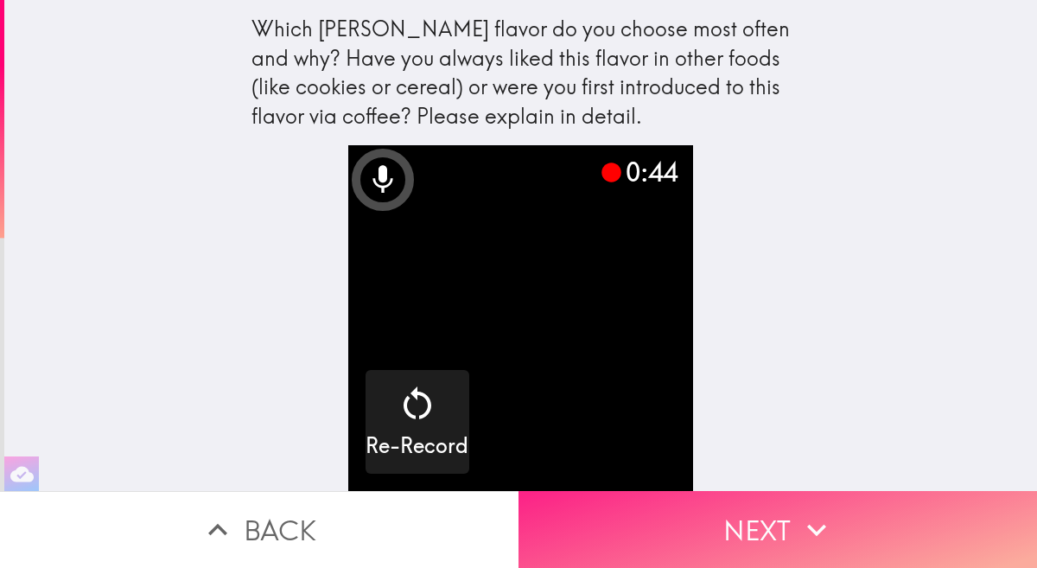
click at [684, 550] on button "Next" at bounding box center [777, 529] width 518 height 77
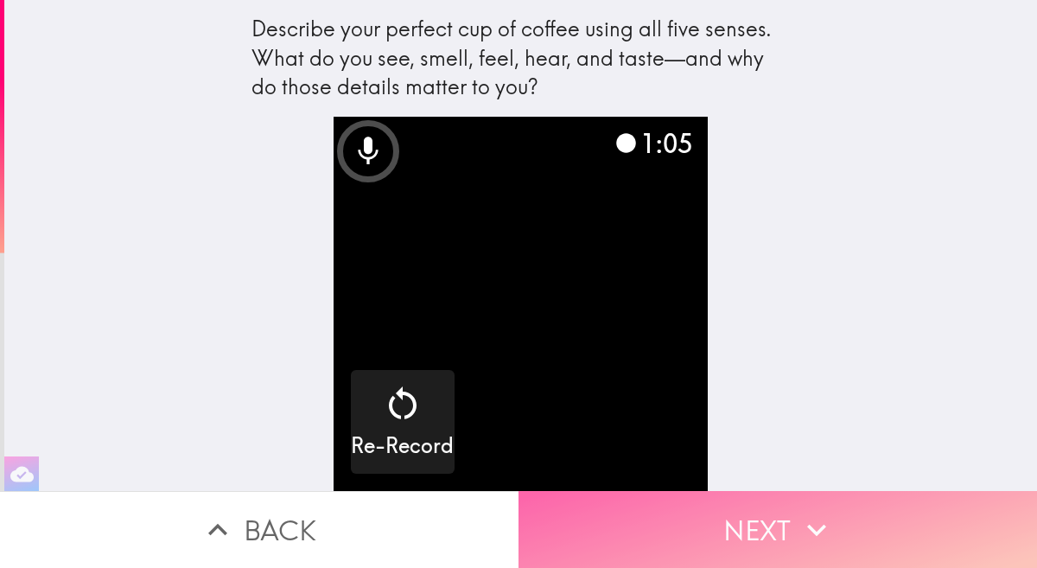
click at [714, 543] on button "Next" at bounding box center [777, 529] width 518 height 77
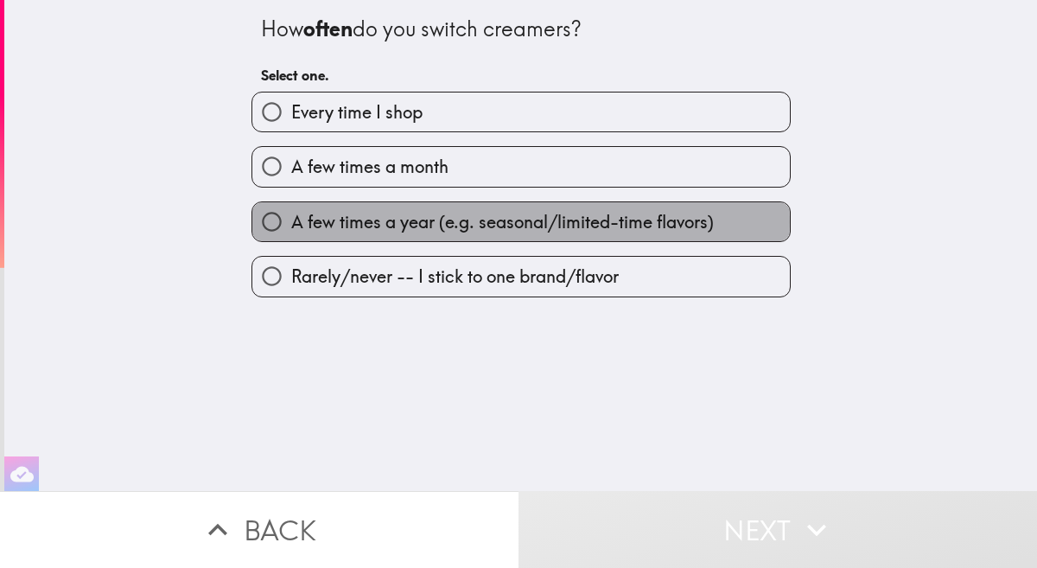
click at [404, 224] on span "A few times a year (e.g. seasonal/limited-time flavors)" at bounding box center [502, 222] width 423 height 24
click at [291, 224] on input "A few times a year (e.g. seasonal/limited-time flavors)" at bounding box center [271, 221] width 39 height 39
radio input "true"
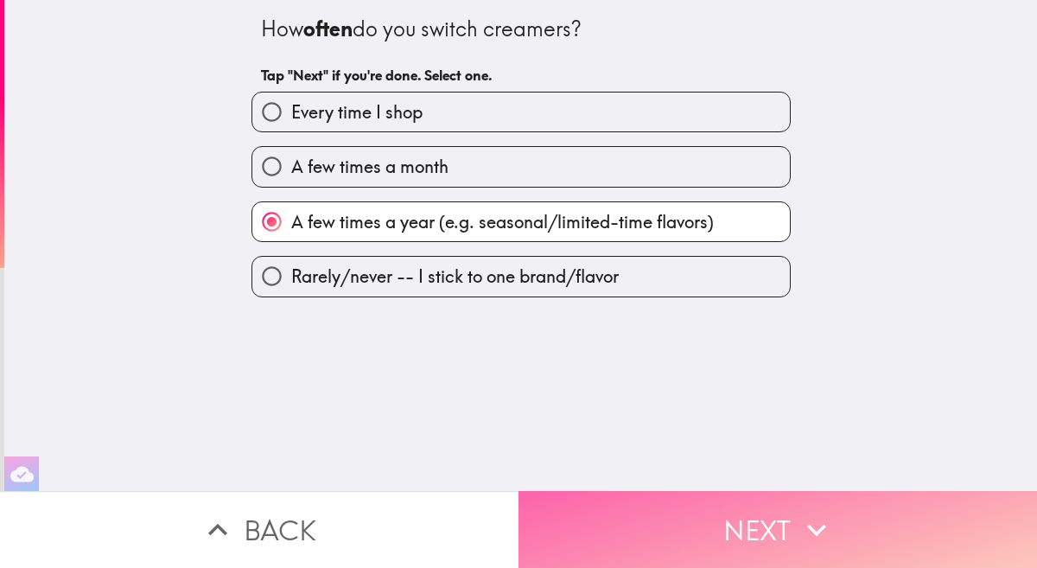
click at [656, 523] on button "Next" at bounding box center [777, 529] width 518 height 77
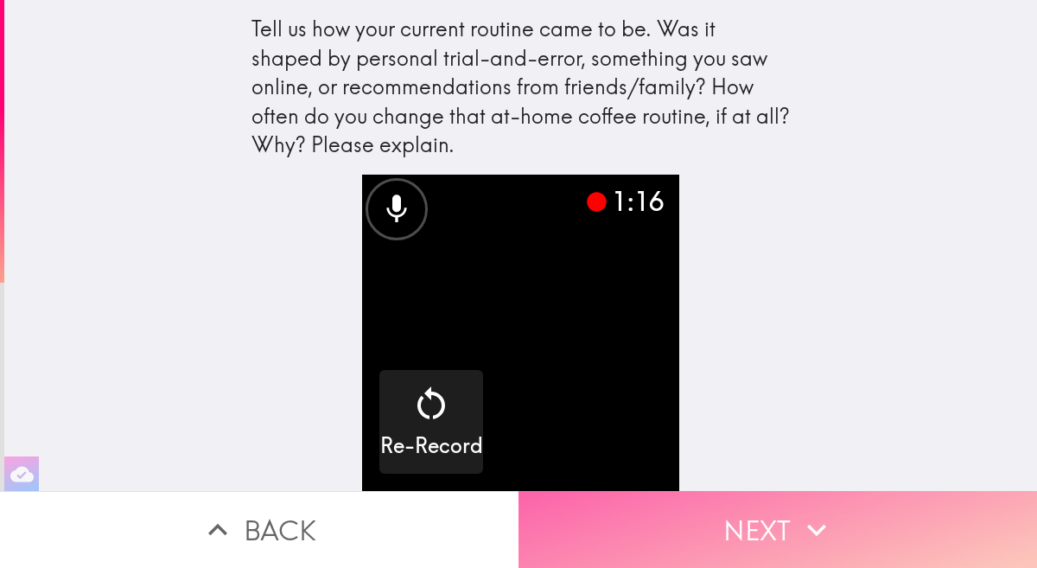
click at [728, 525] on button "Next" at bounding box center [777, 529] width 518 height 77
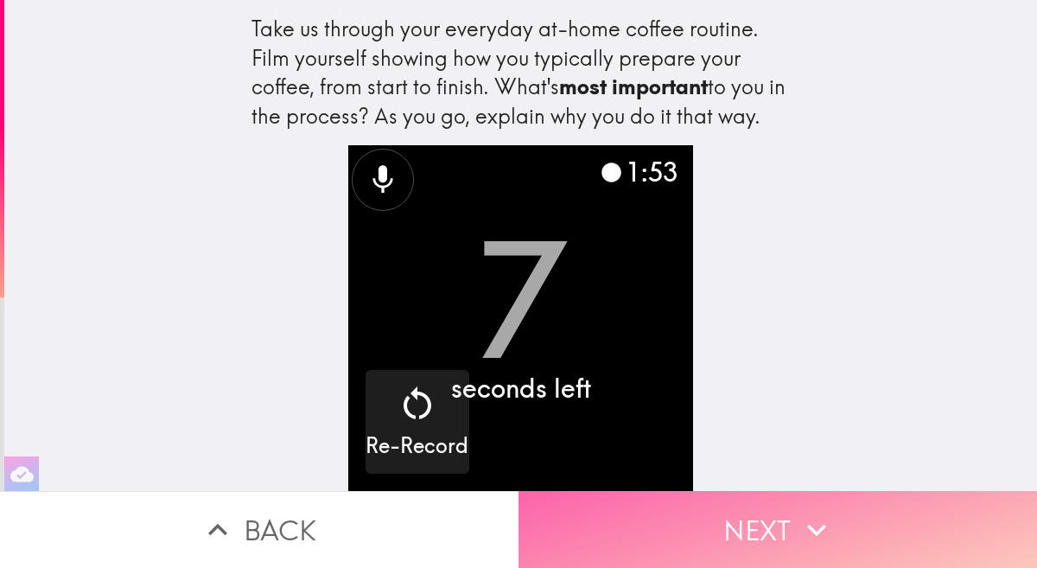
click at [741, 519] on button "Next" at bounding box center [777, 529] width 518 height 77
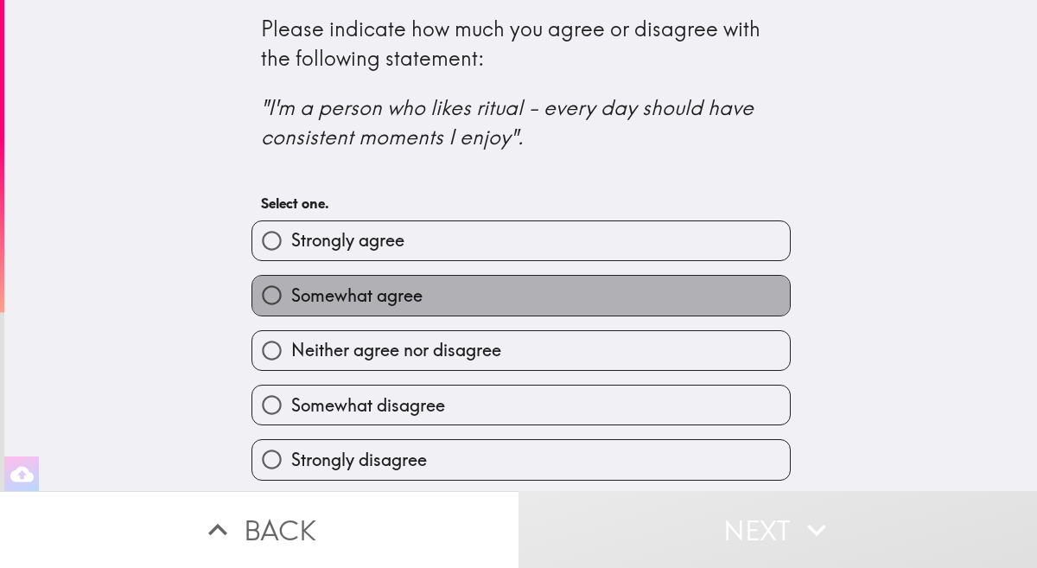
click at [466, 311] on label "Somewhat agree" at bounding box center [520, 295] width 537 height 39
click at [291, 311] on input "Somewhat agree" at bounding box center [271, 295] width 39 height 39
radio input "true"
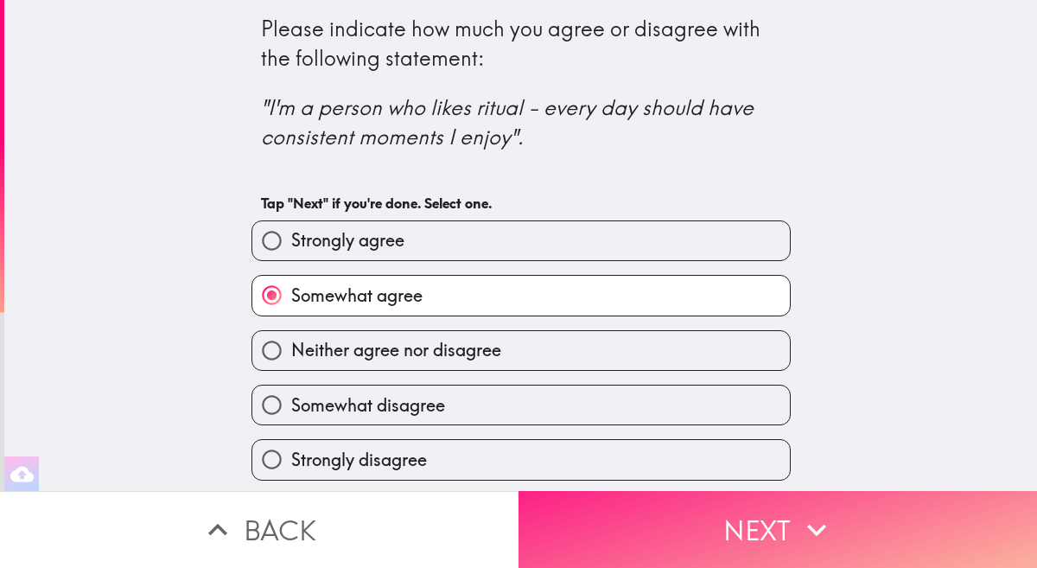
click at [601, 506] on button "Next" at bounding box center [777, 529] width 518 height 77
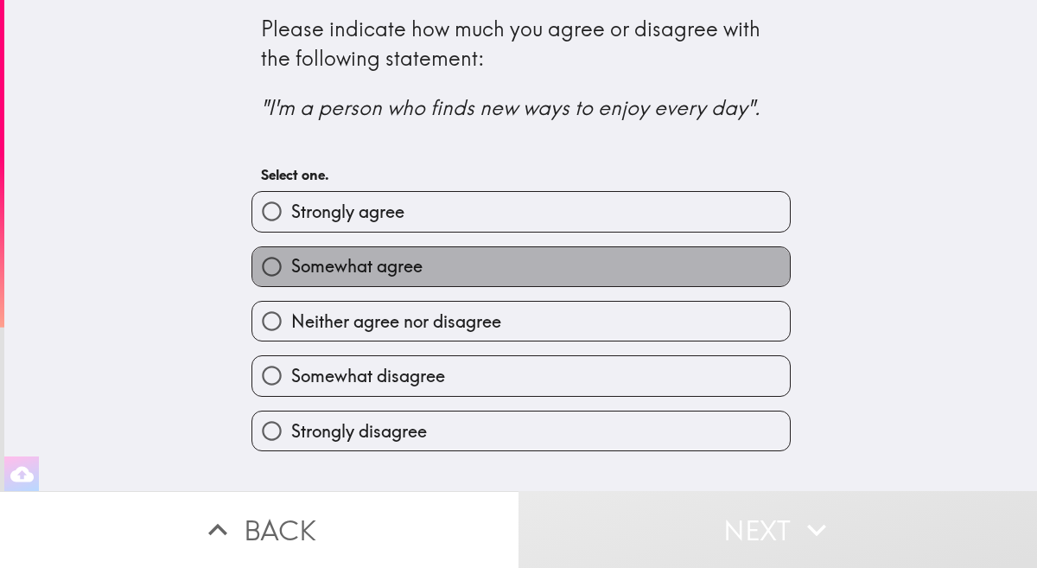
click at [505, 277] on label "Somewhat agree" at bounding box center [520, 266] width 537 height 39
click at [291, 277] on input "Somewhat agree" at bounding box center [271, 266] width 39 height 39
radio input "true"
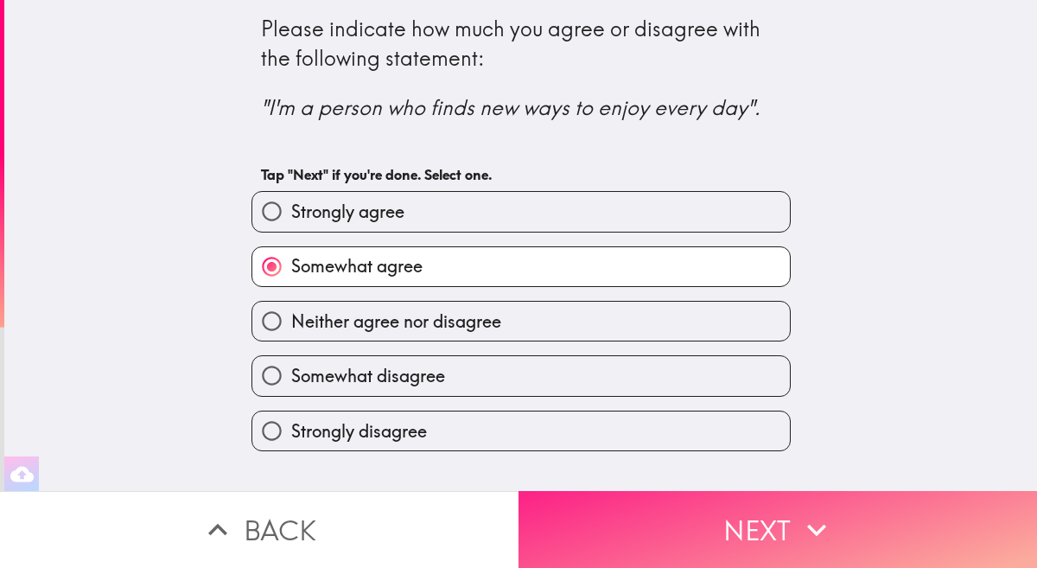
click at [627, 515] on button "Next" at bounding box center [777, 529] width 518 height 77
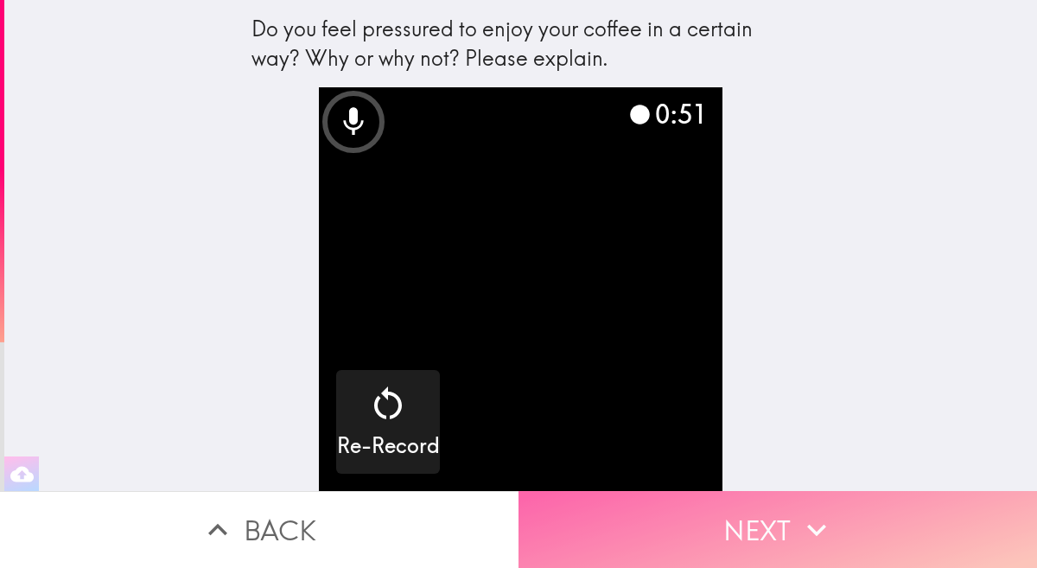
click at [724, 520] on button "Next" at bounding box center [777, 529] width 518 height 77
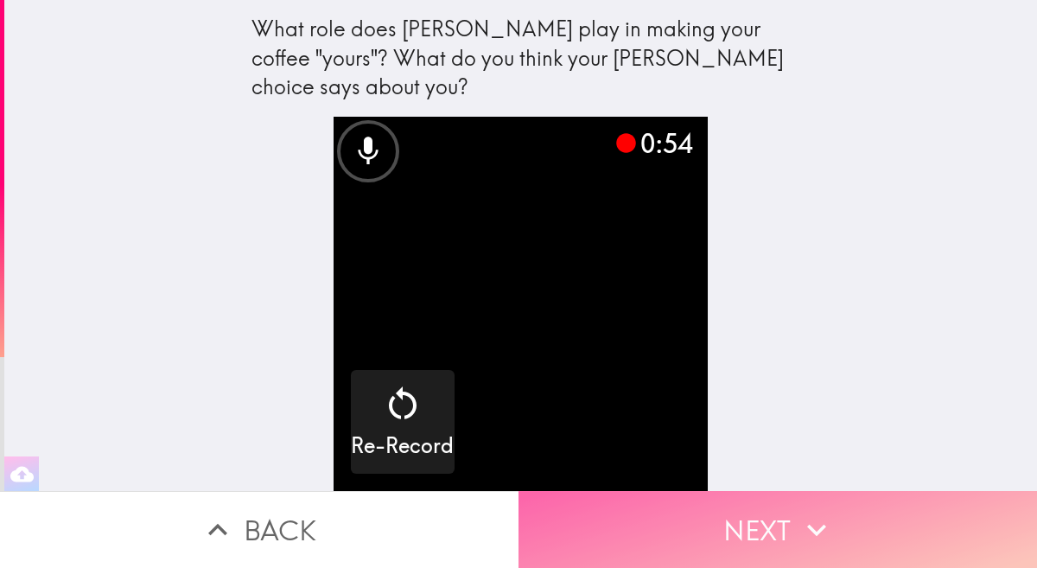
click at [738, 518] on button "Next" at bounding box center [777, 529] width 518 height 77
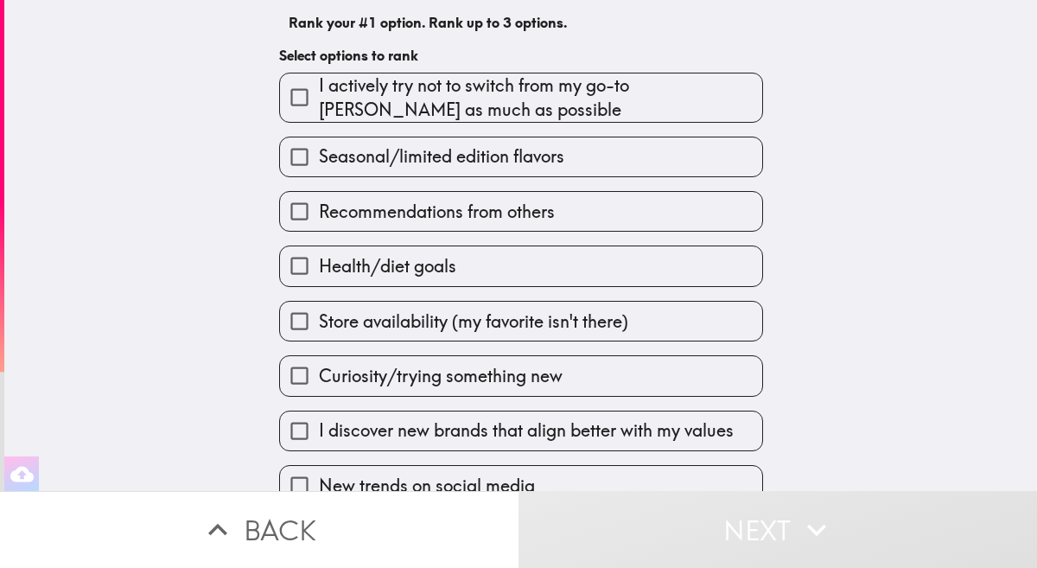
scroll to position [123, 0]
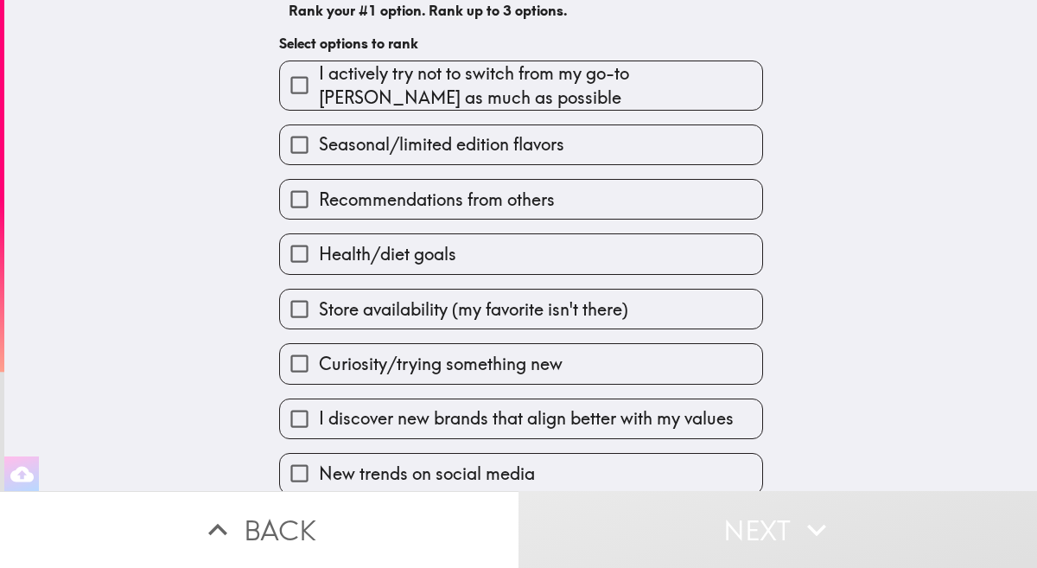
click at [655, 149] on label "Seasonal/limited edition flavors" at bounding box center [521, 144] width 482 height 39
click at [319, 149] on input "Seasonal/limited edition flavors" at bounding box center [299, 144] width 39 height 39
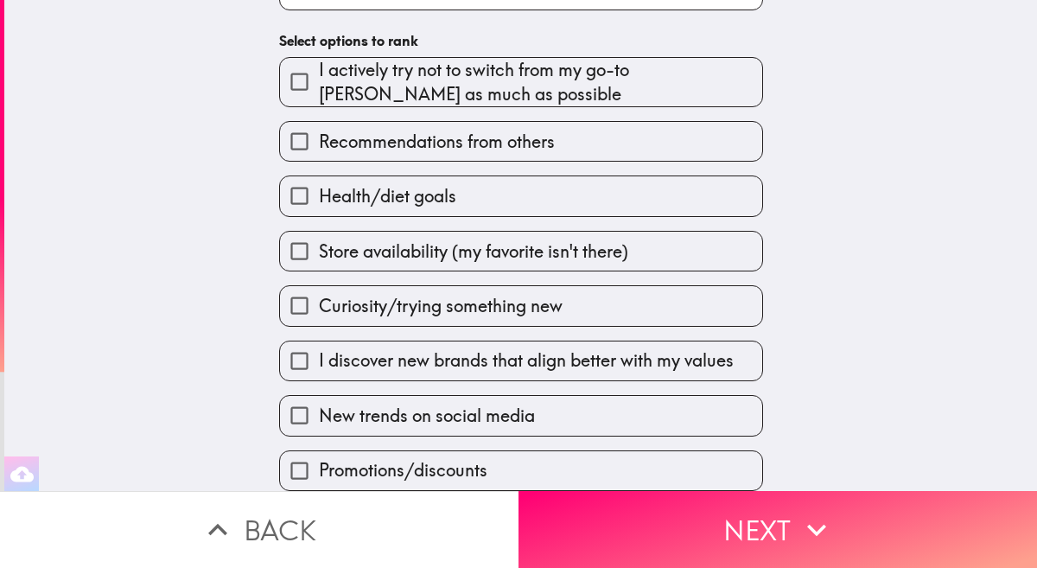
scroll to position [192, 0]
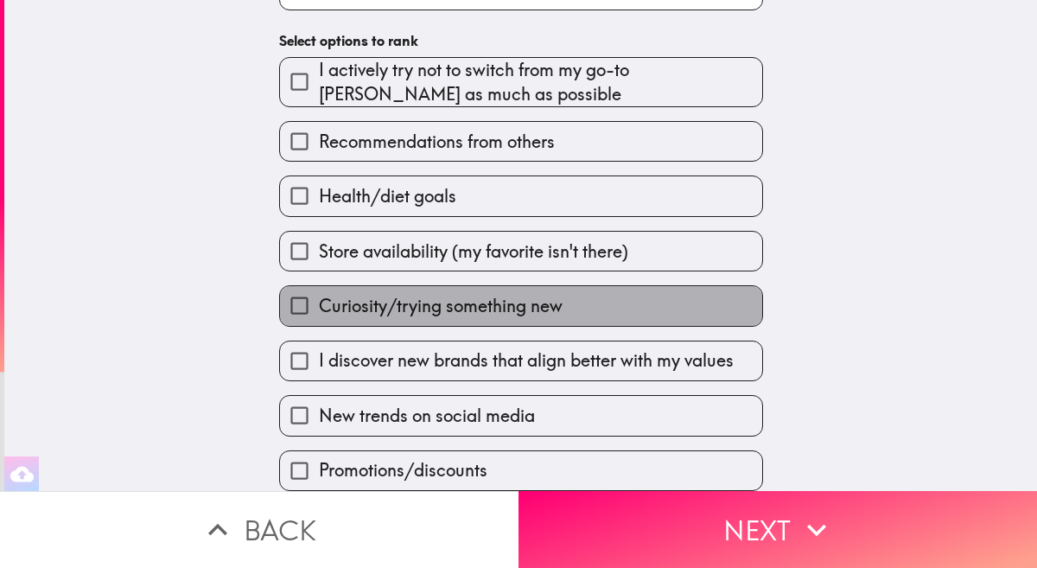
click at [563, 308] on span "Curiosity/trying something new" at bounding box center [441, 306] width 244 height 24
click at [319, 308] on input "Curiosity/trying something new" at bounding box center [299, 305] width 39 height 39
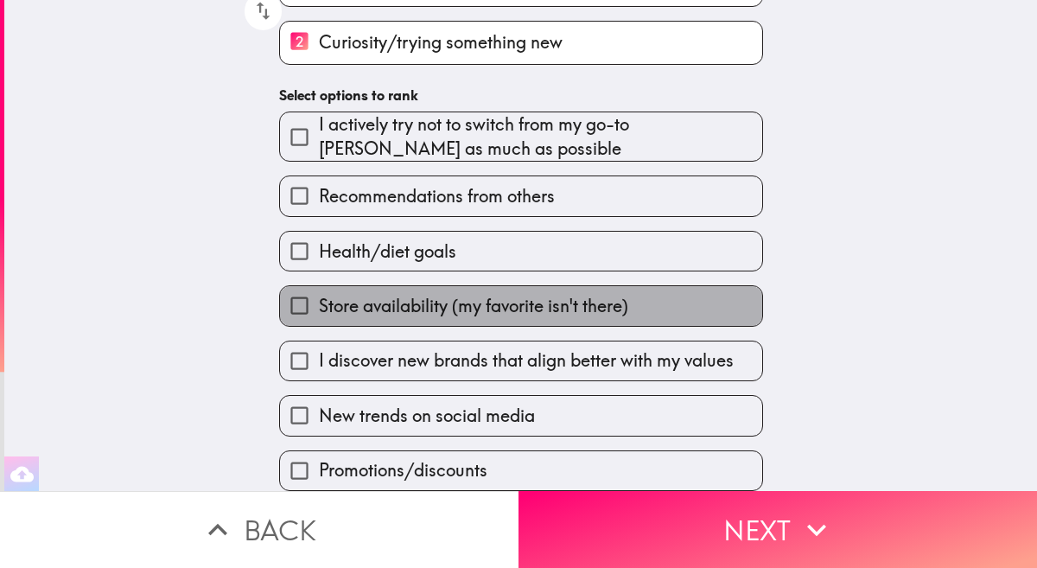
click at [573, 307] on span "Store availability (my favorite isn't there)" at bounding box center [473, 306] width 309 height 24
click at [319, 307] on input "Store availability (my favorite isn't there)" at bounding box center [299, 305] width 39 height 39
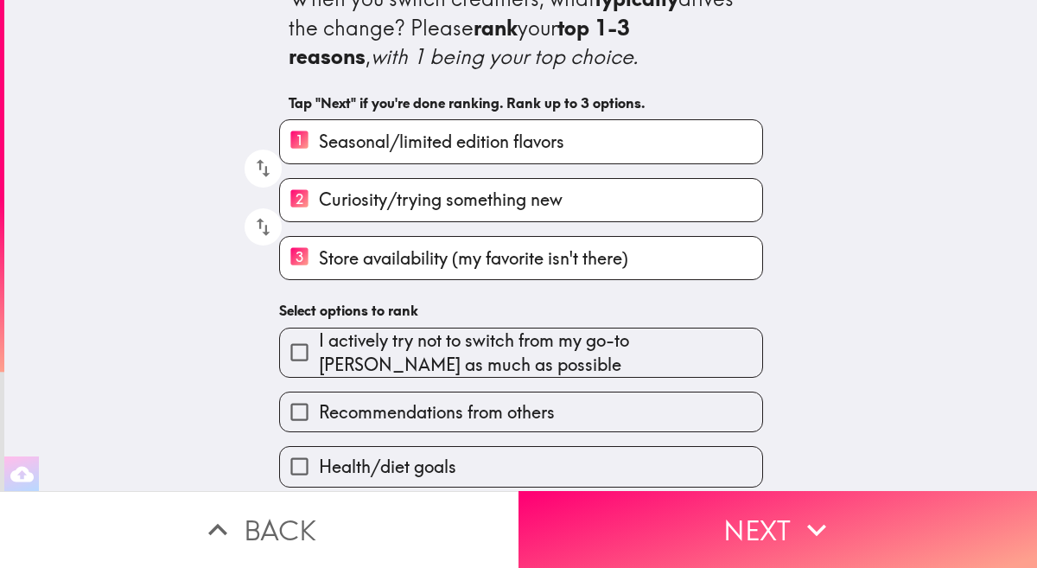
scroll to position [0, 0]
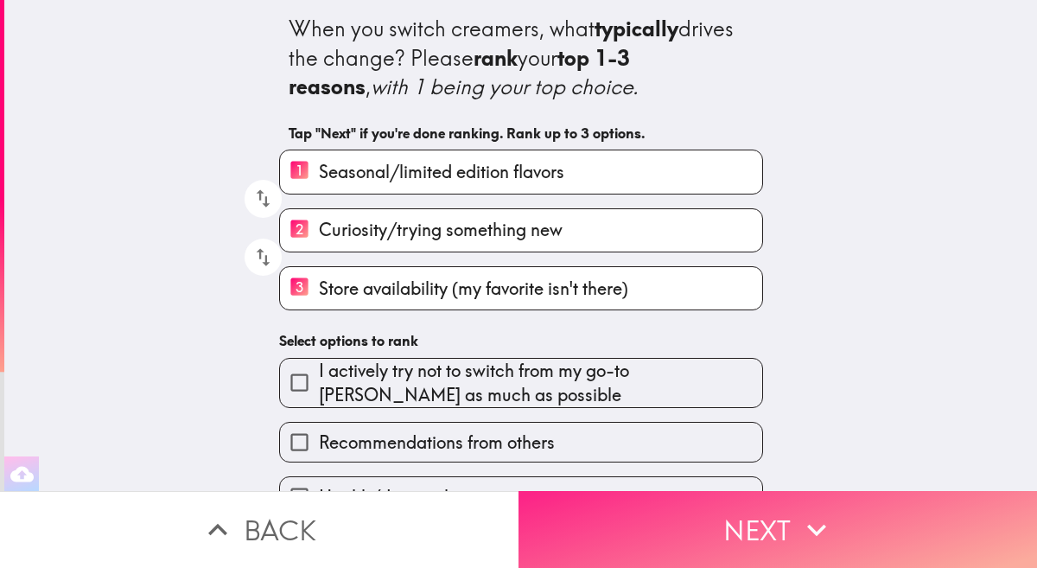
click at [769, 511] on button "Next" at bounding box center [777, 529] width 518 height 77
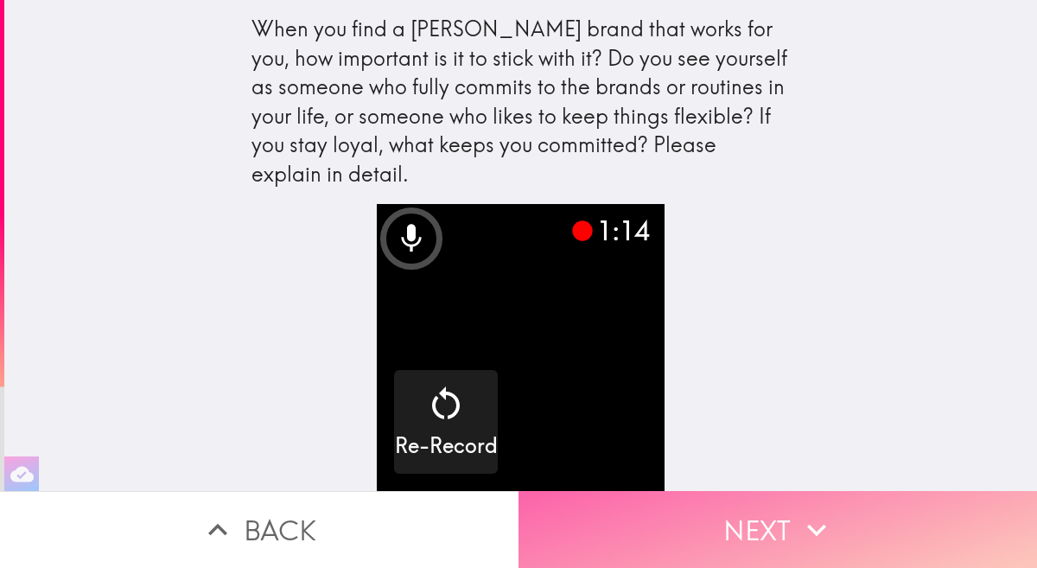
click at [723, 541] on button "Next" at bounding box center [777, 529] width 518 height 77
